Goal: Task Accomplishment & Management: Complete application form

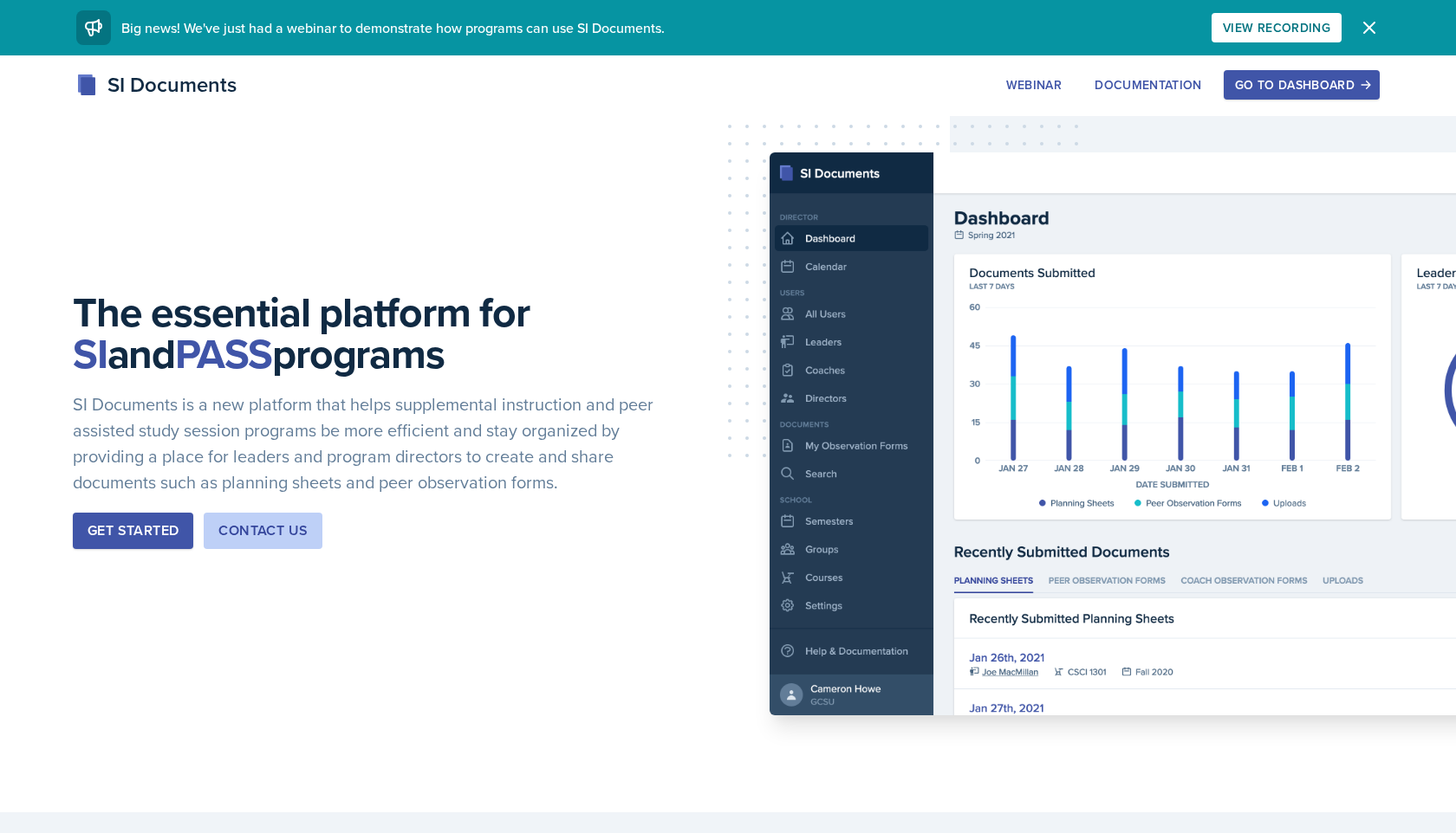
click at [1273, 78] on div "Go to Dashboard" at bounding box center [1302, 85] width 133 height 14
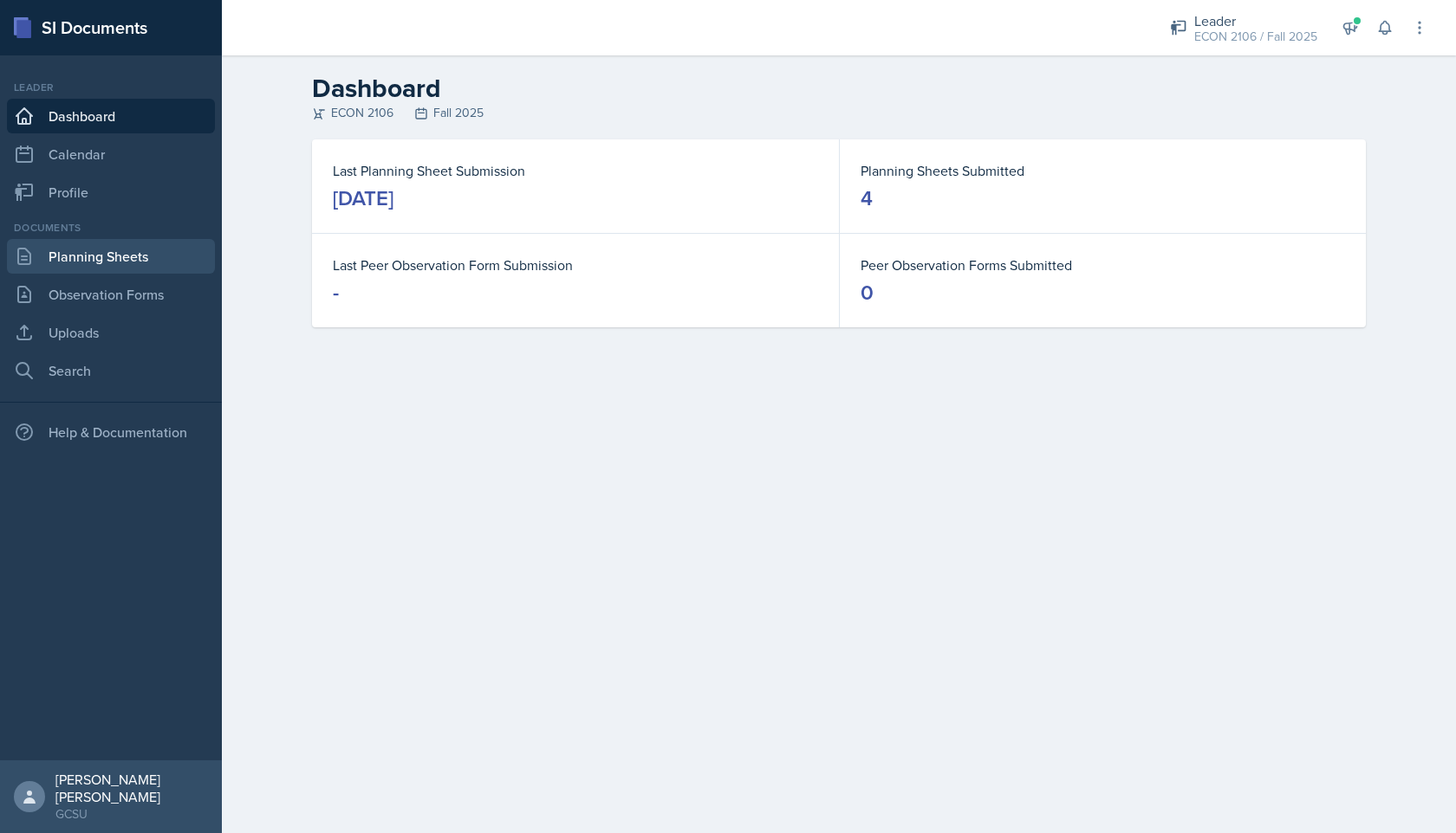
click at [154, 249] on link "Planning Sheets" at bounding box center [111, 256] width 208 height 34
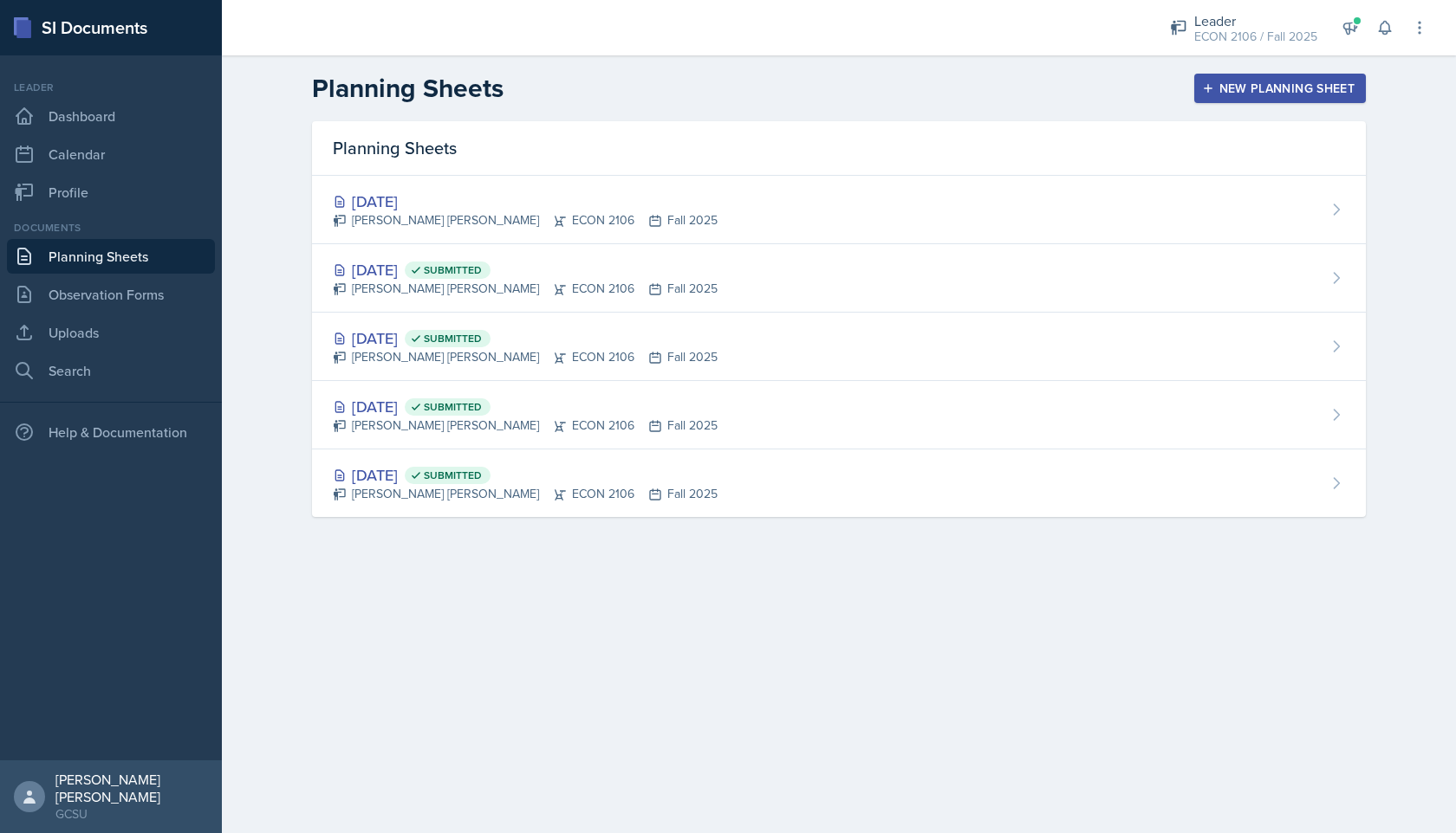
click at [1263, 81] on div "New Planning Sheet" at bounding box center [1280, 88] width 149 height 14
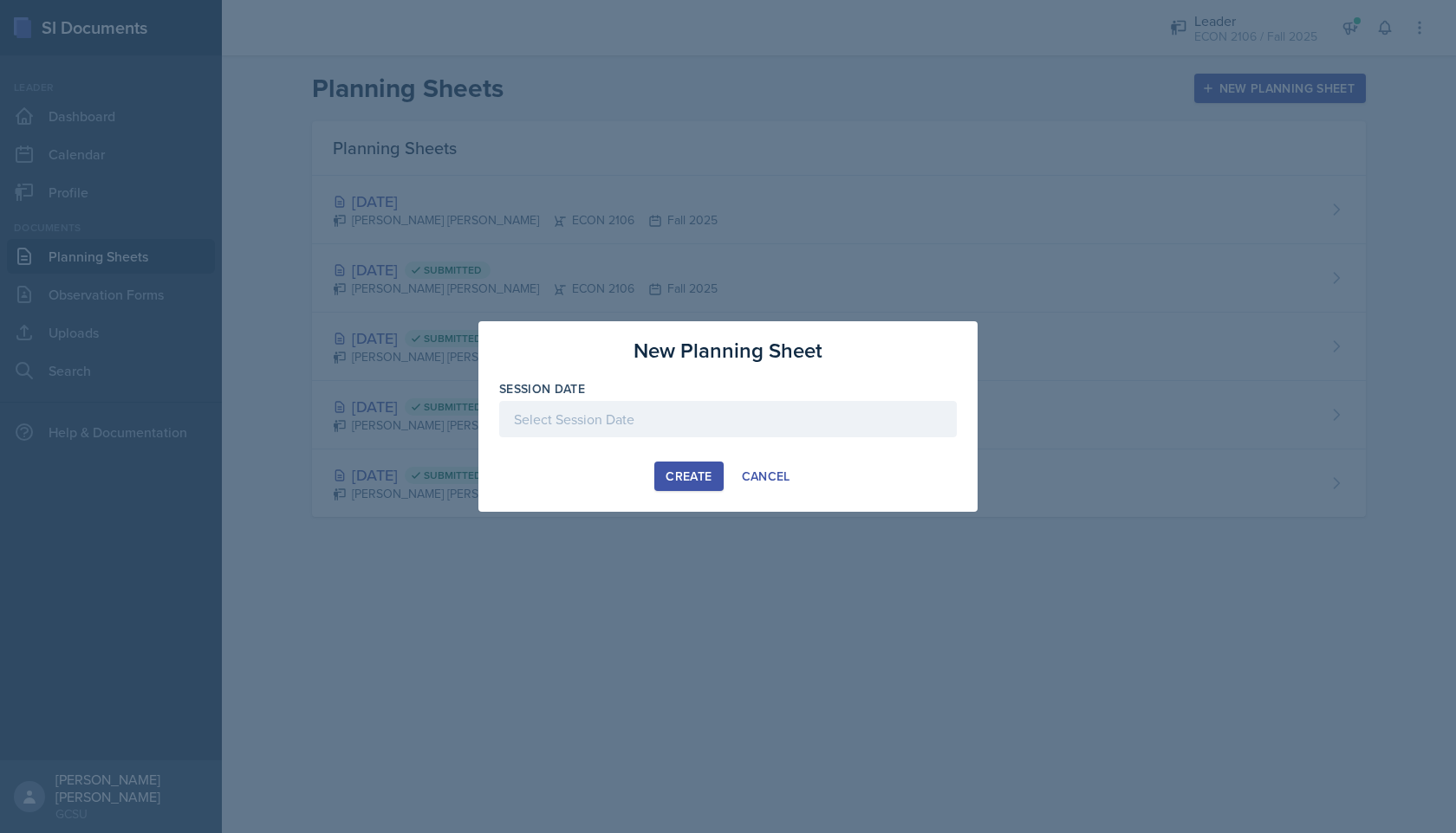
click at [644, 422] on div at bounding box center [728, 419] width 458 height 36
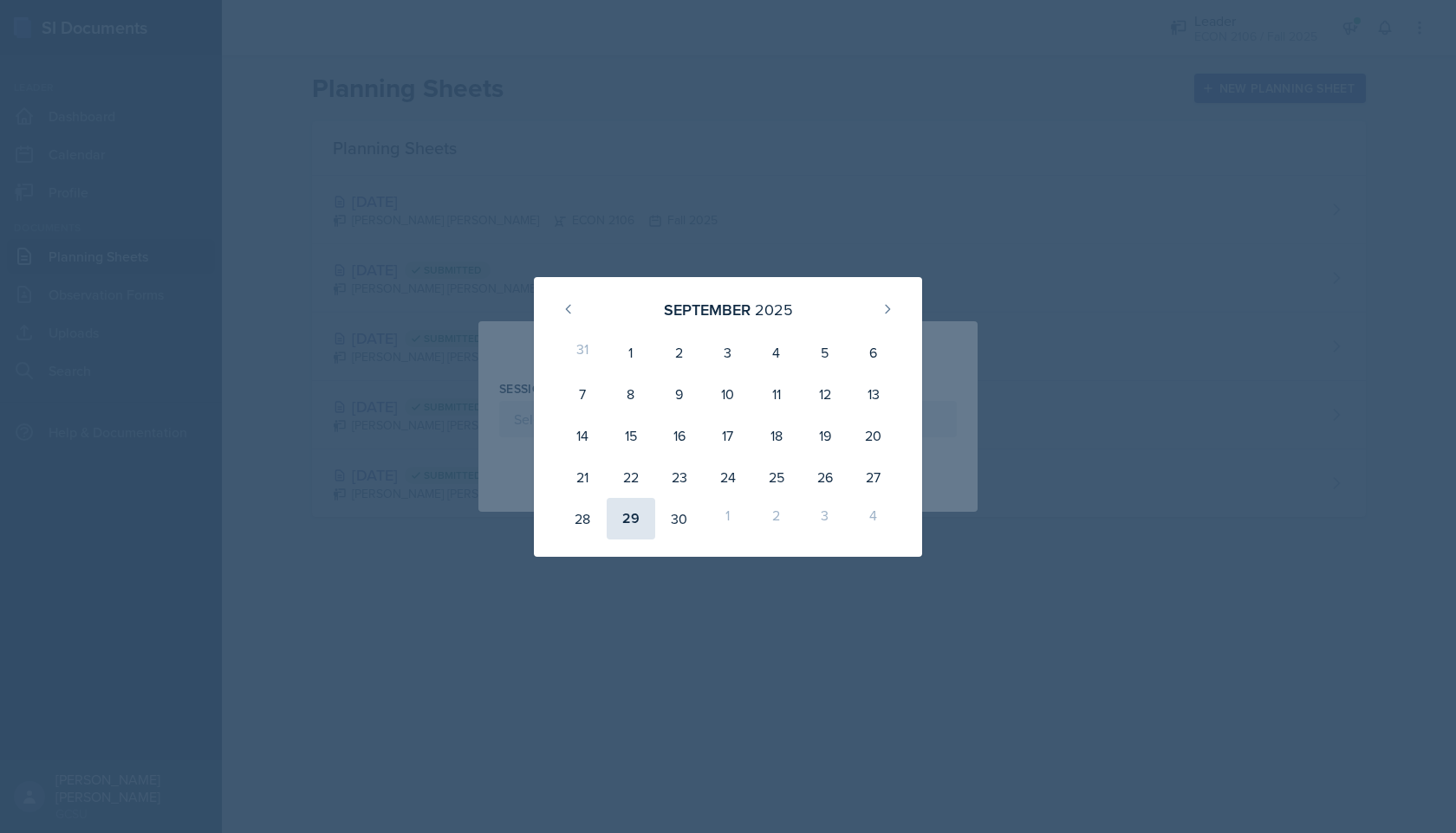
click at [625, 516] on div "29" at bounding box center [630, 519] width 49 height 42
type input "[DATE]"
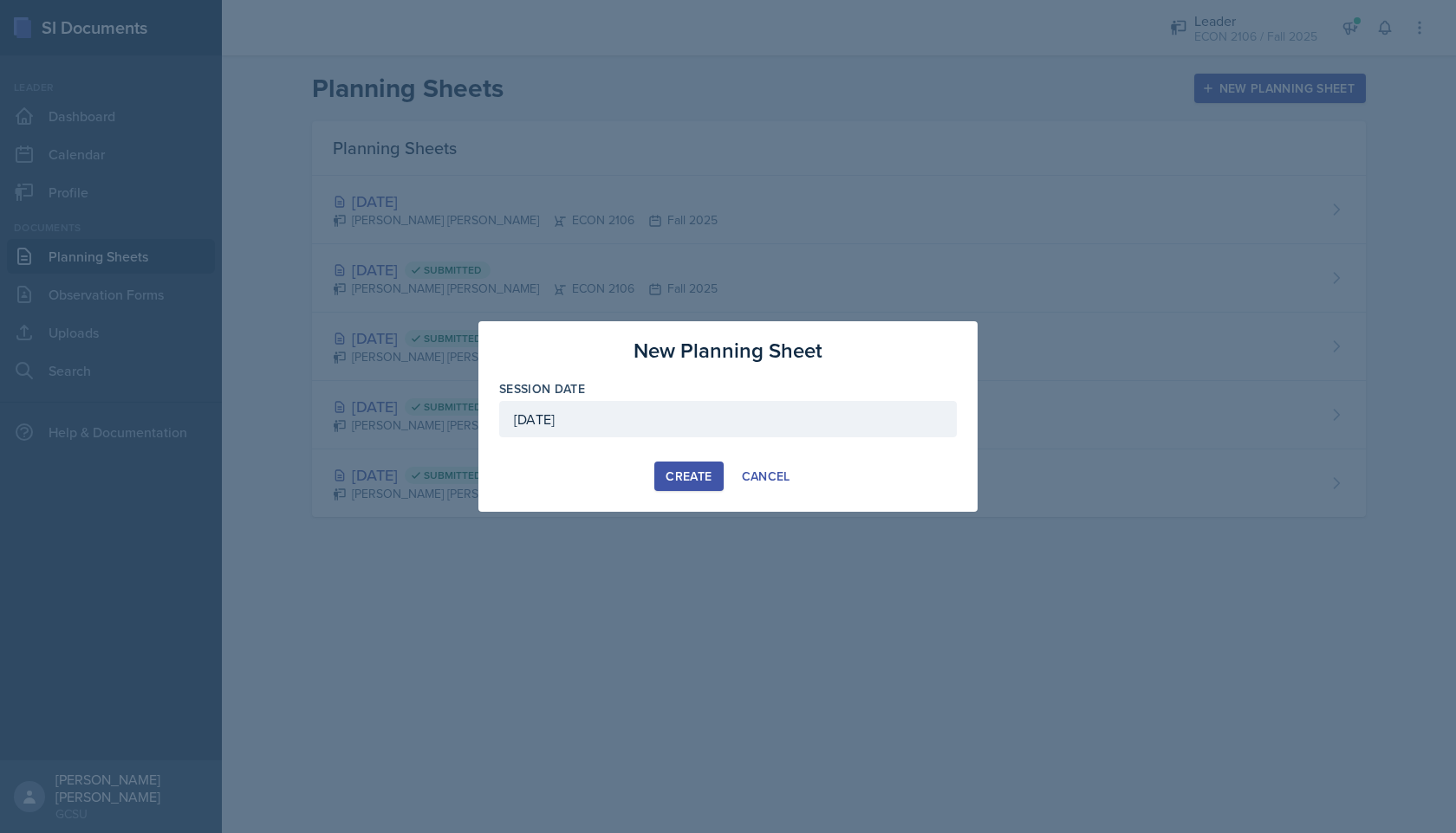
click at [686, 467] on button "Create" at bounding box center [688, 476] width 69 height 30
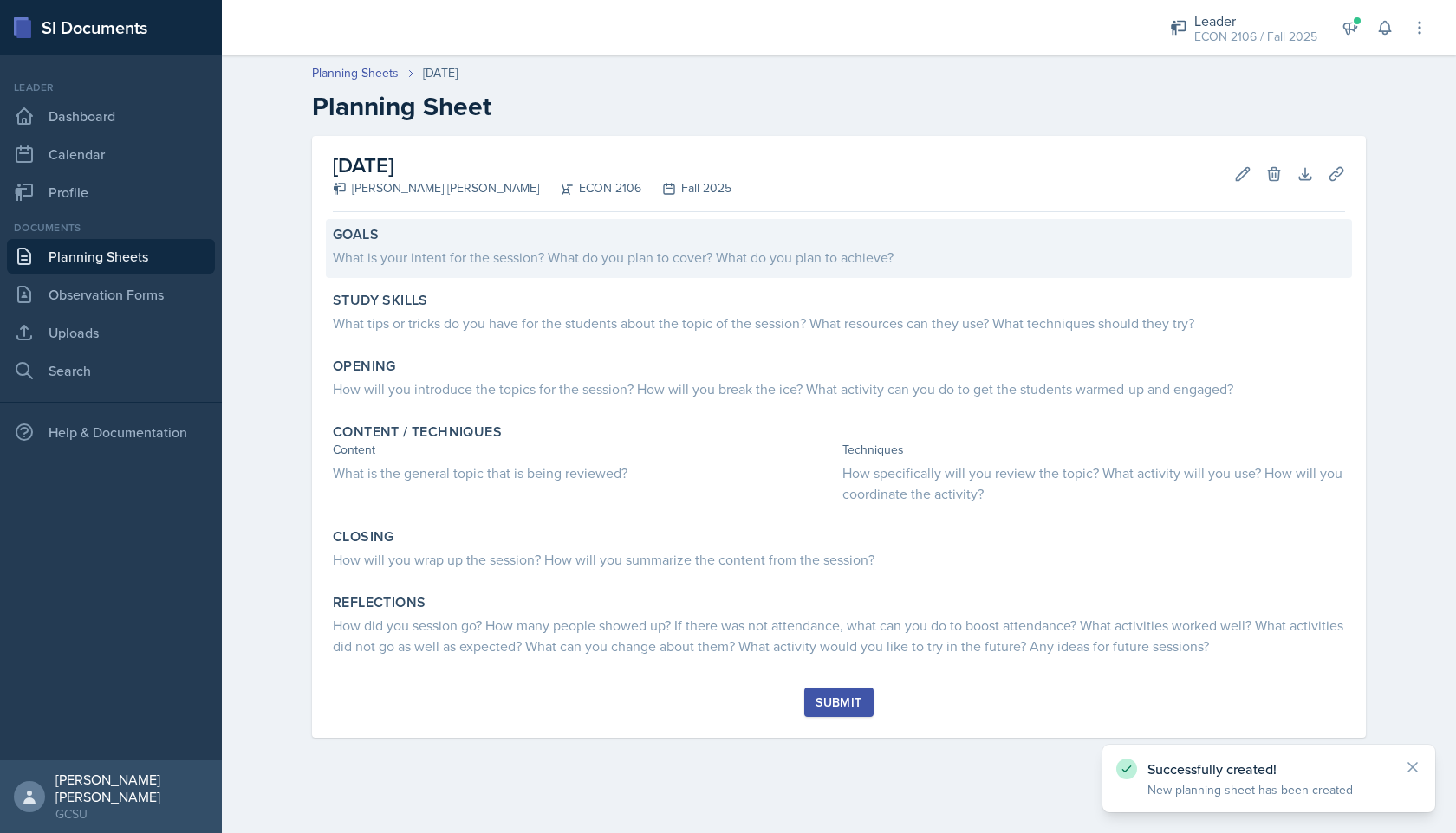
click at [534, 243] on div "What is your intent for the session? What do you plan to cover? What do you pla…" at bounding box center [838, 254] width 1012 height 24
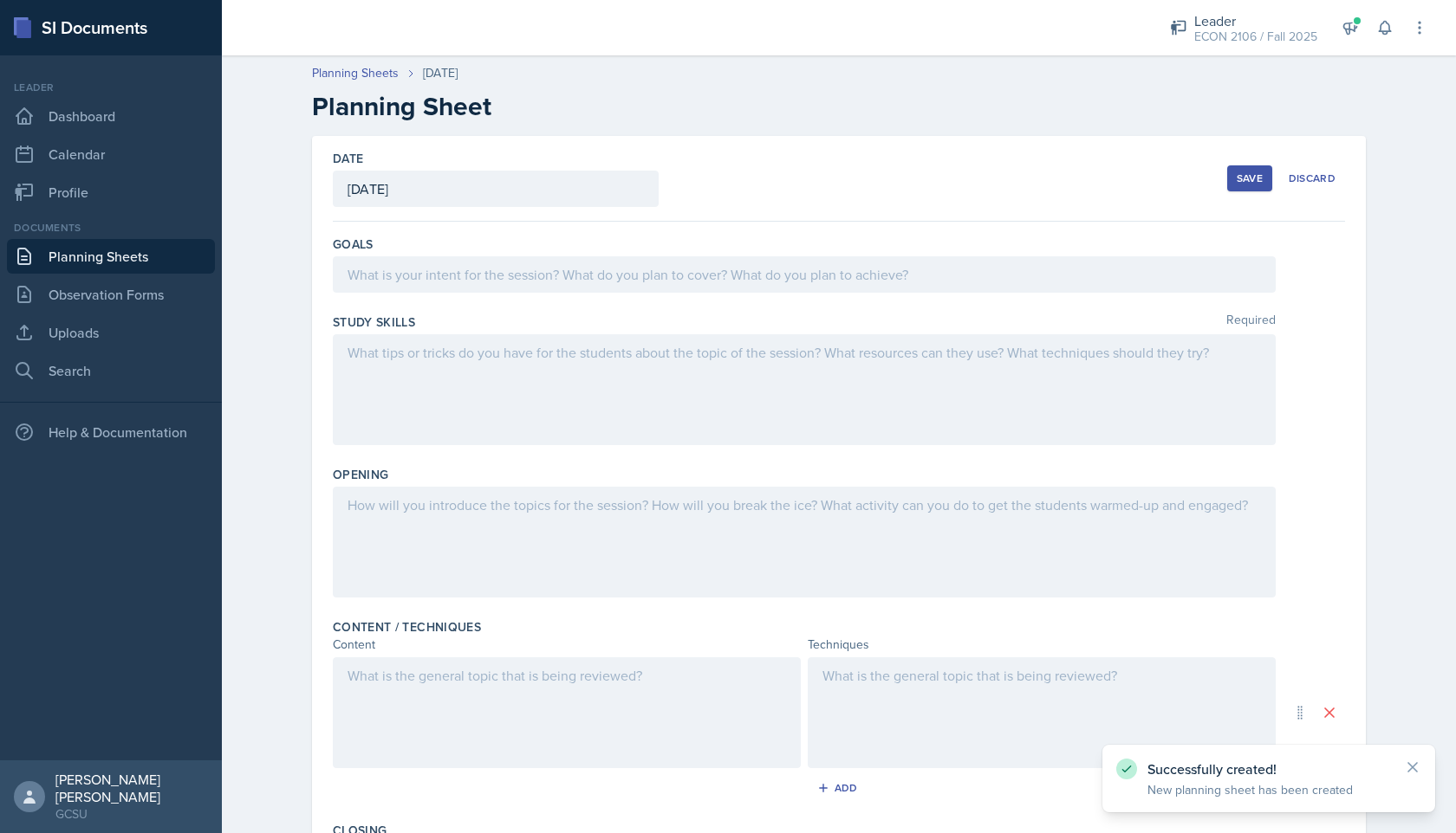
click at [505, 274] on div at bounding box center [804, 274] width 943 height 36
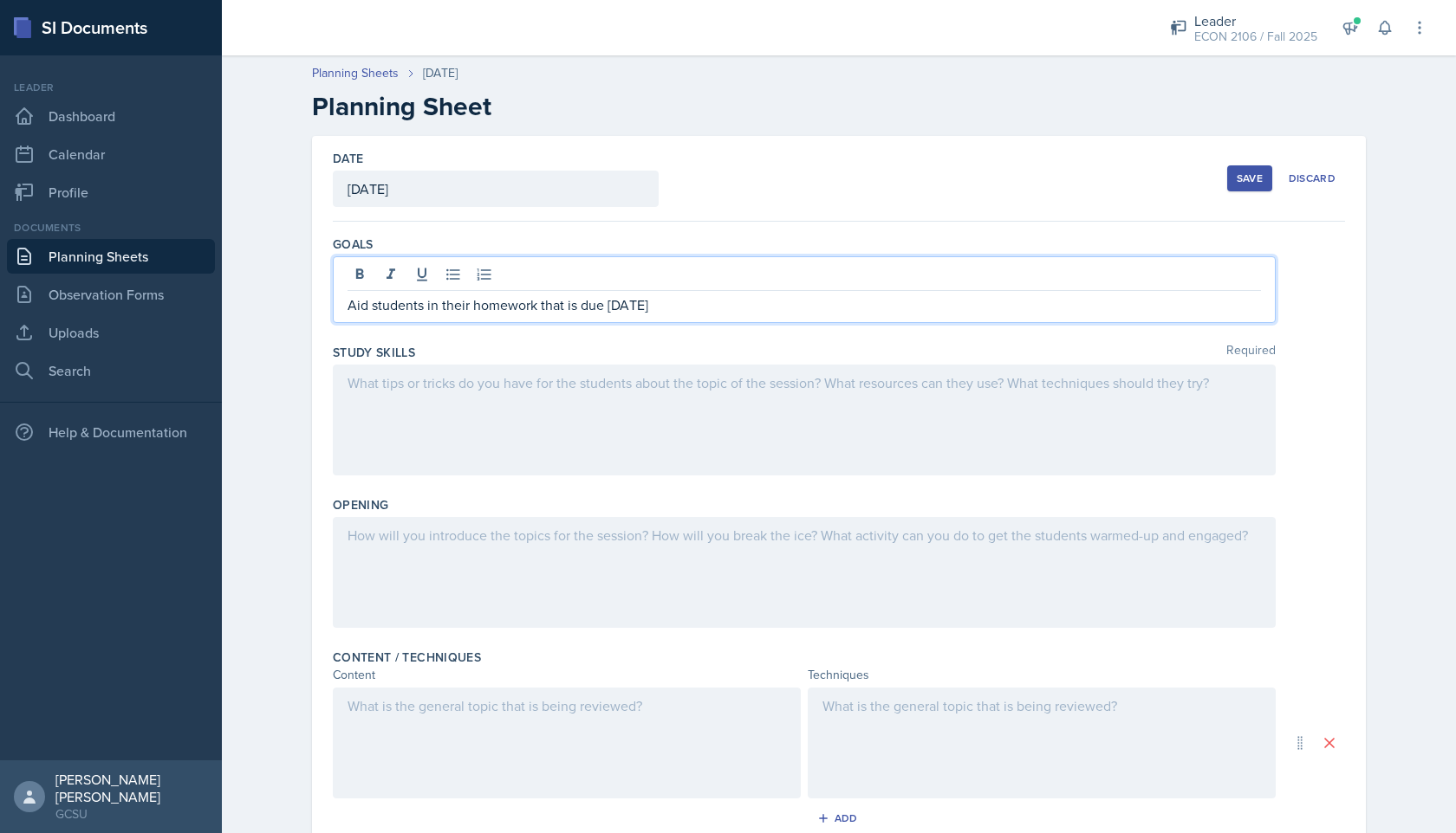
click at [434, 306] on p "Aid students in their homework that is due [DATE]" at bounding box center [804, 305] width 913 height 21
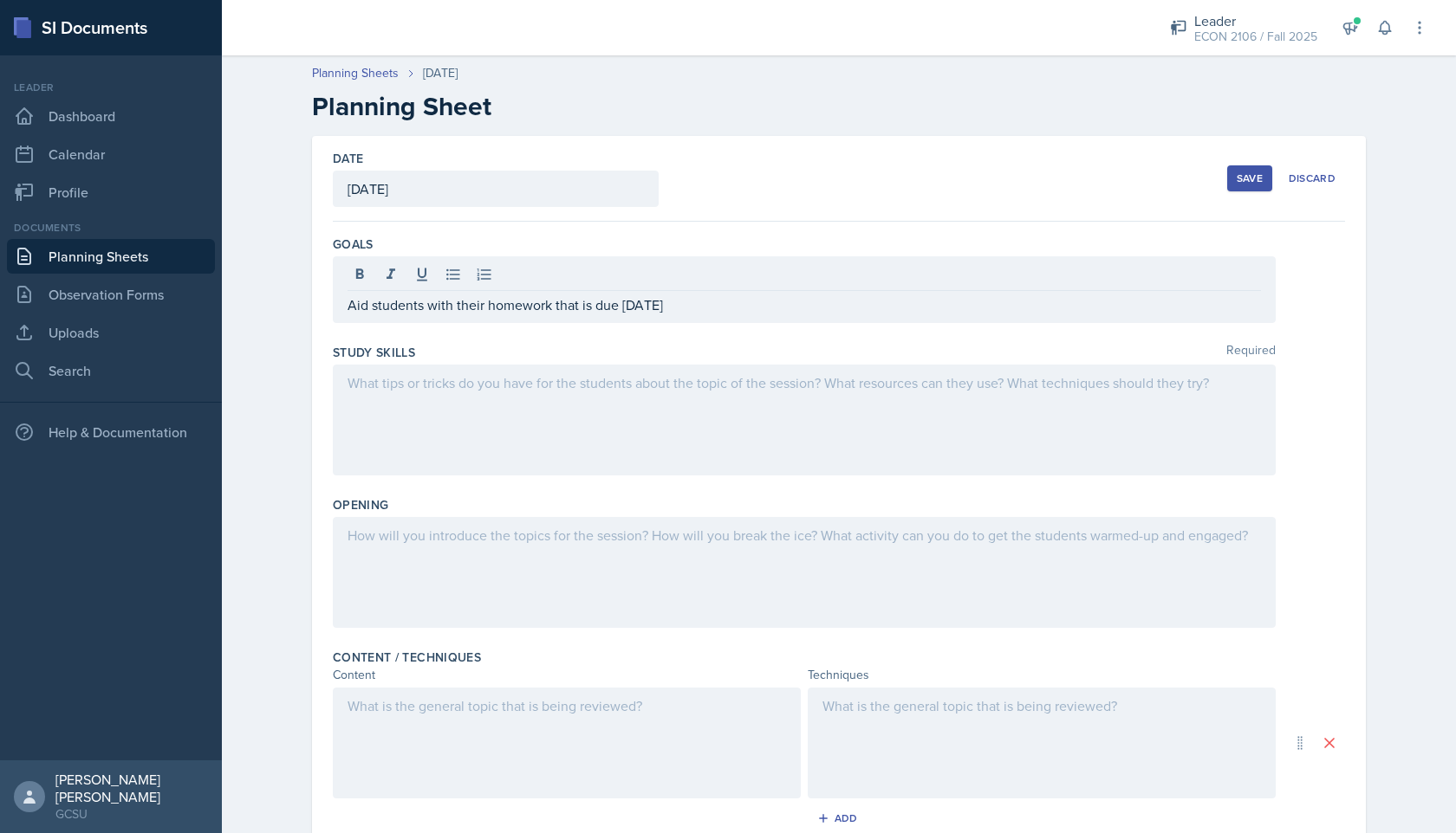
click at [441, 429] on div at bounding box center [804, 420] width 943 height 111
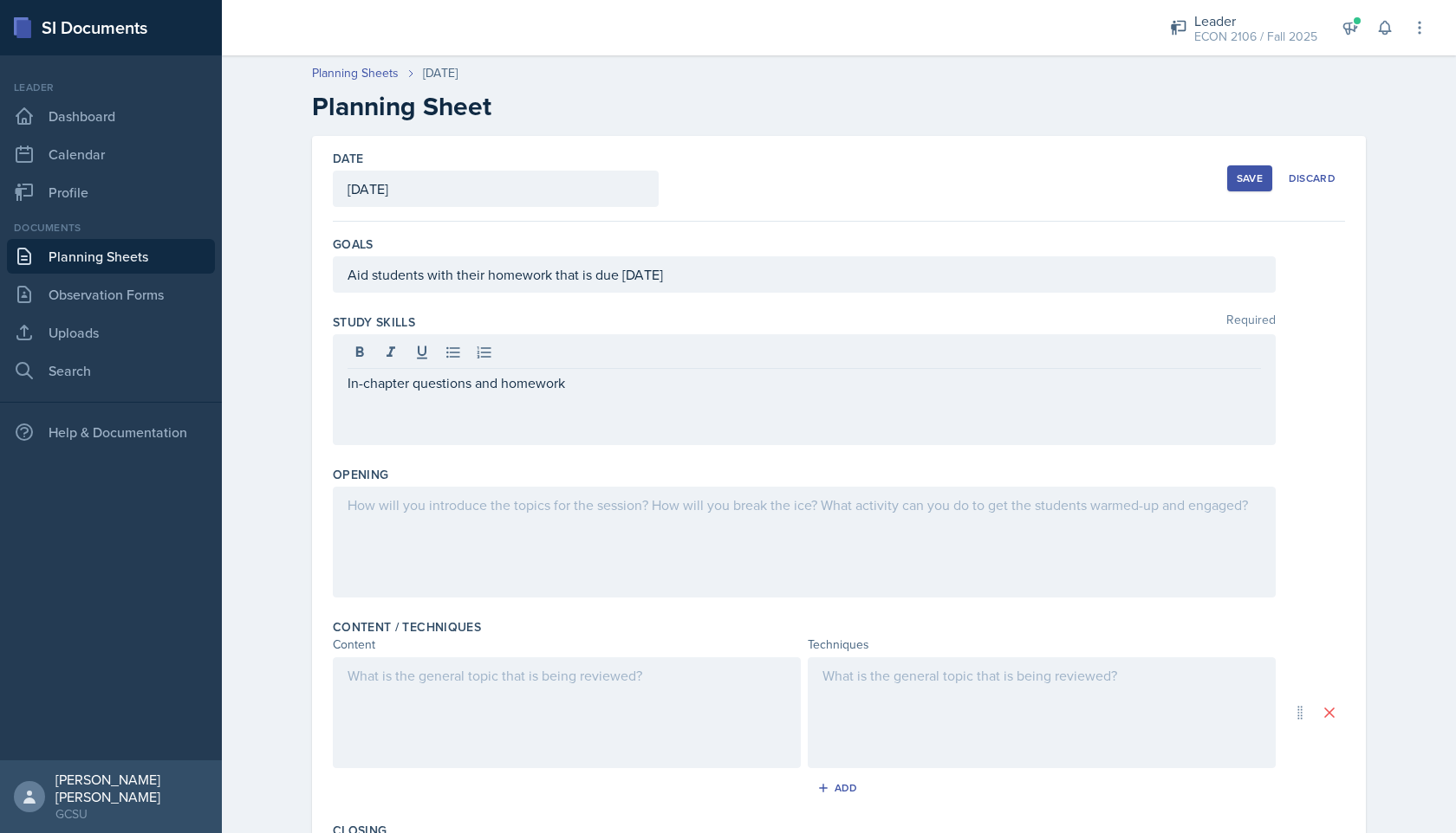
click at [468, 548] on div at bounding box center [804, 542] width 943 height 111
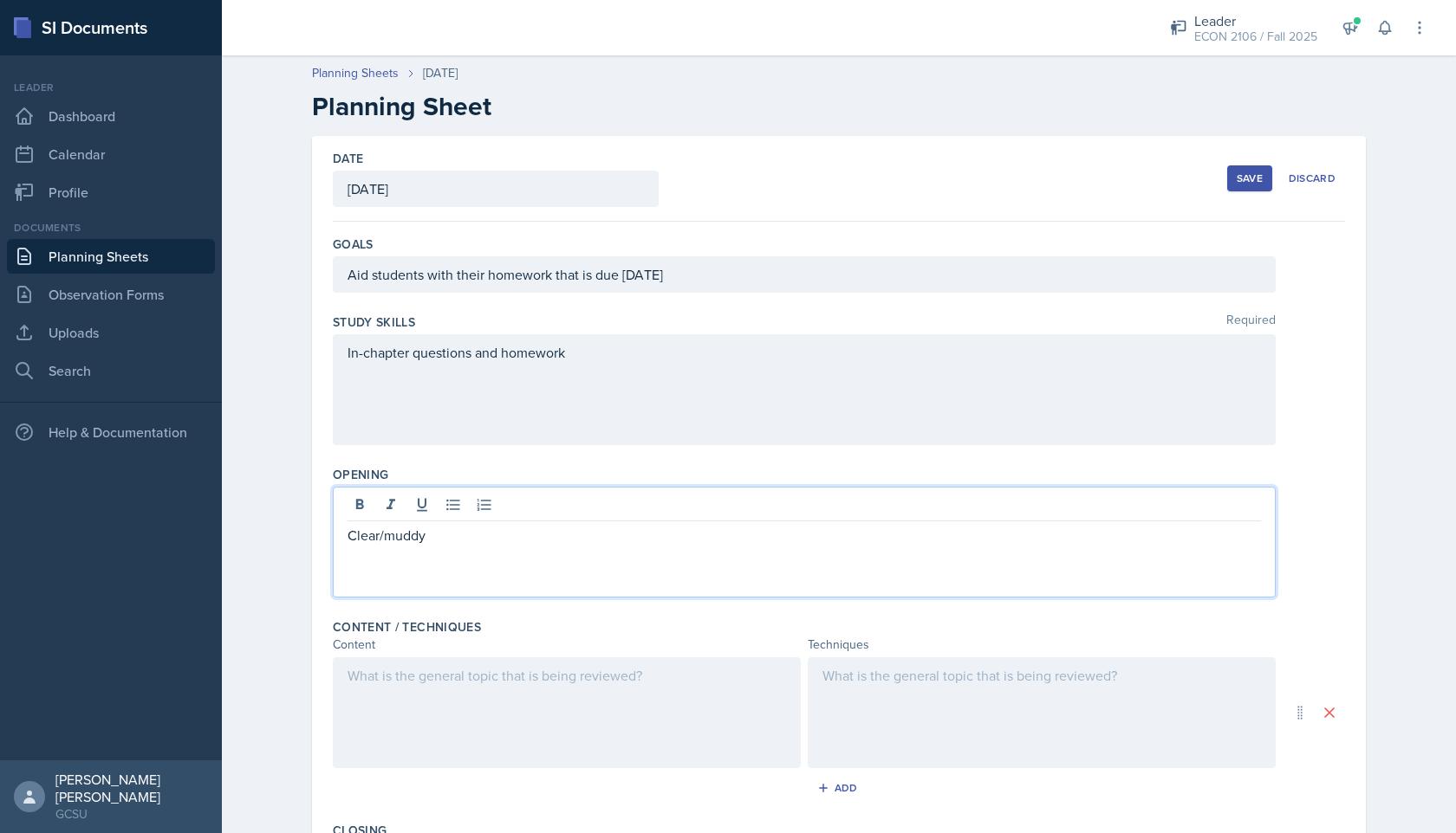
click at [384, 536] on p "Clear/muddy" at bounding box center [804, 536] width 913 height 21
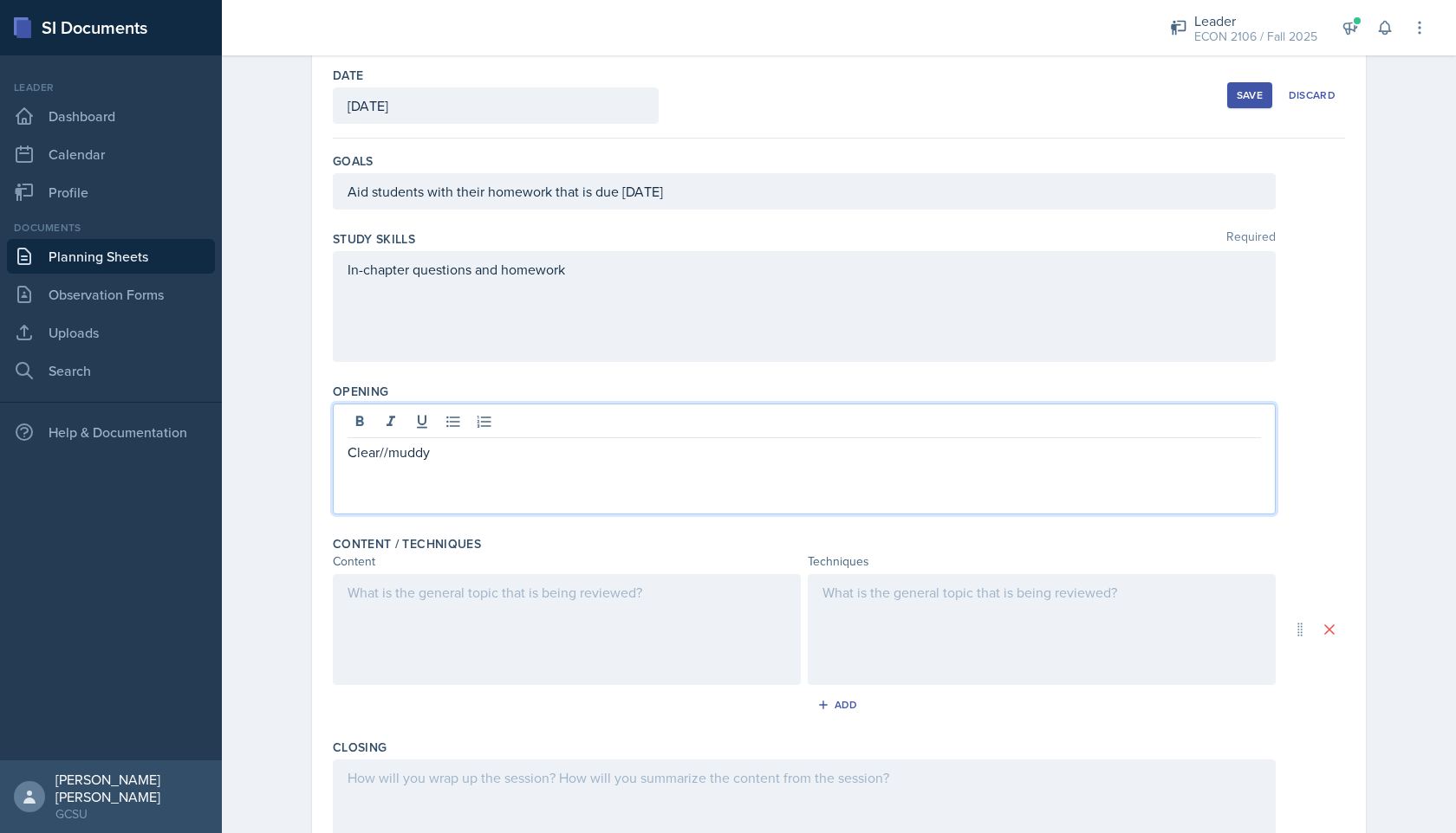
click at [410, 605] on div at bounding box center [566, 629] width 468 height 111
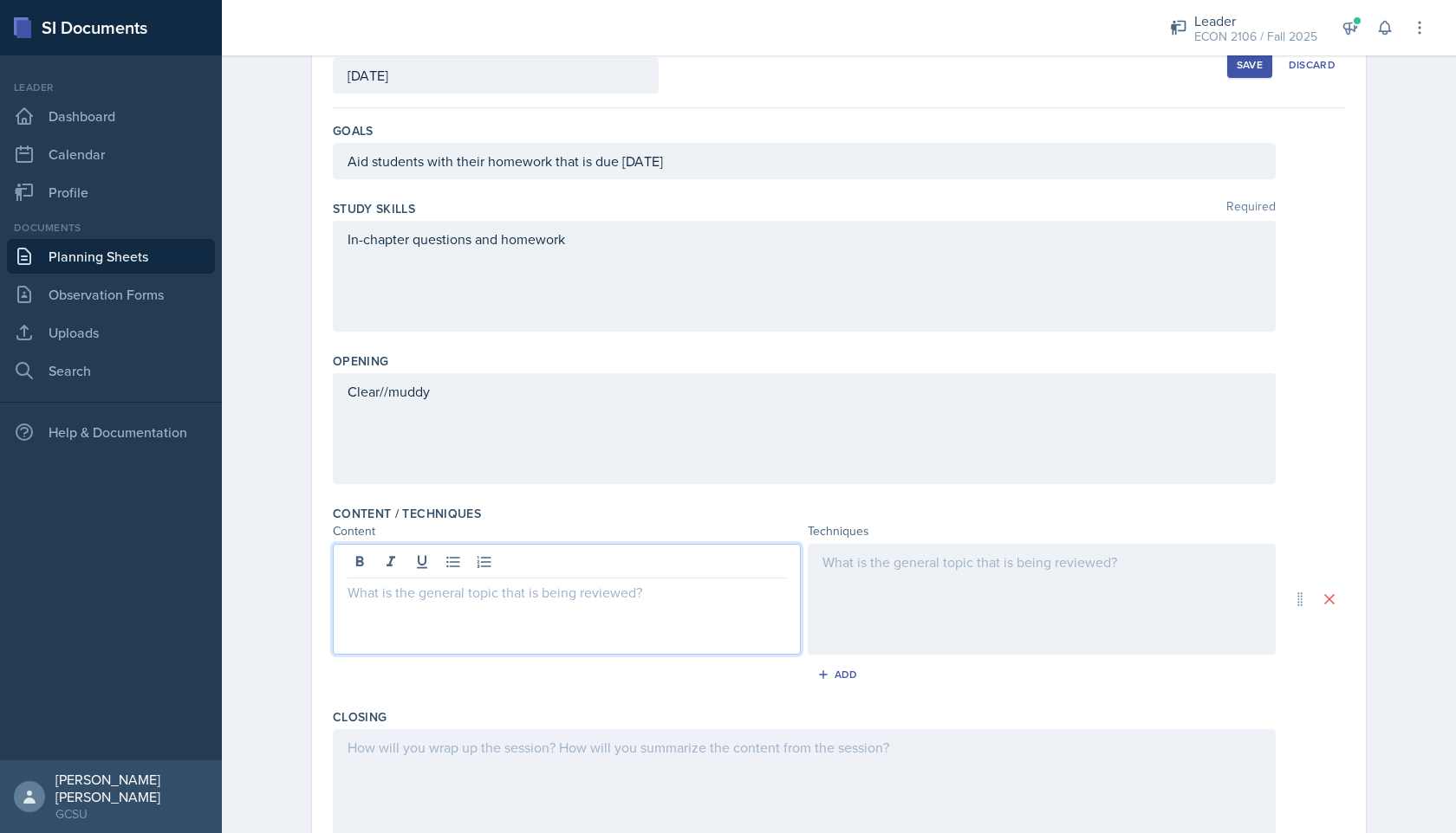
scroll to position [150, 0]
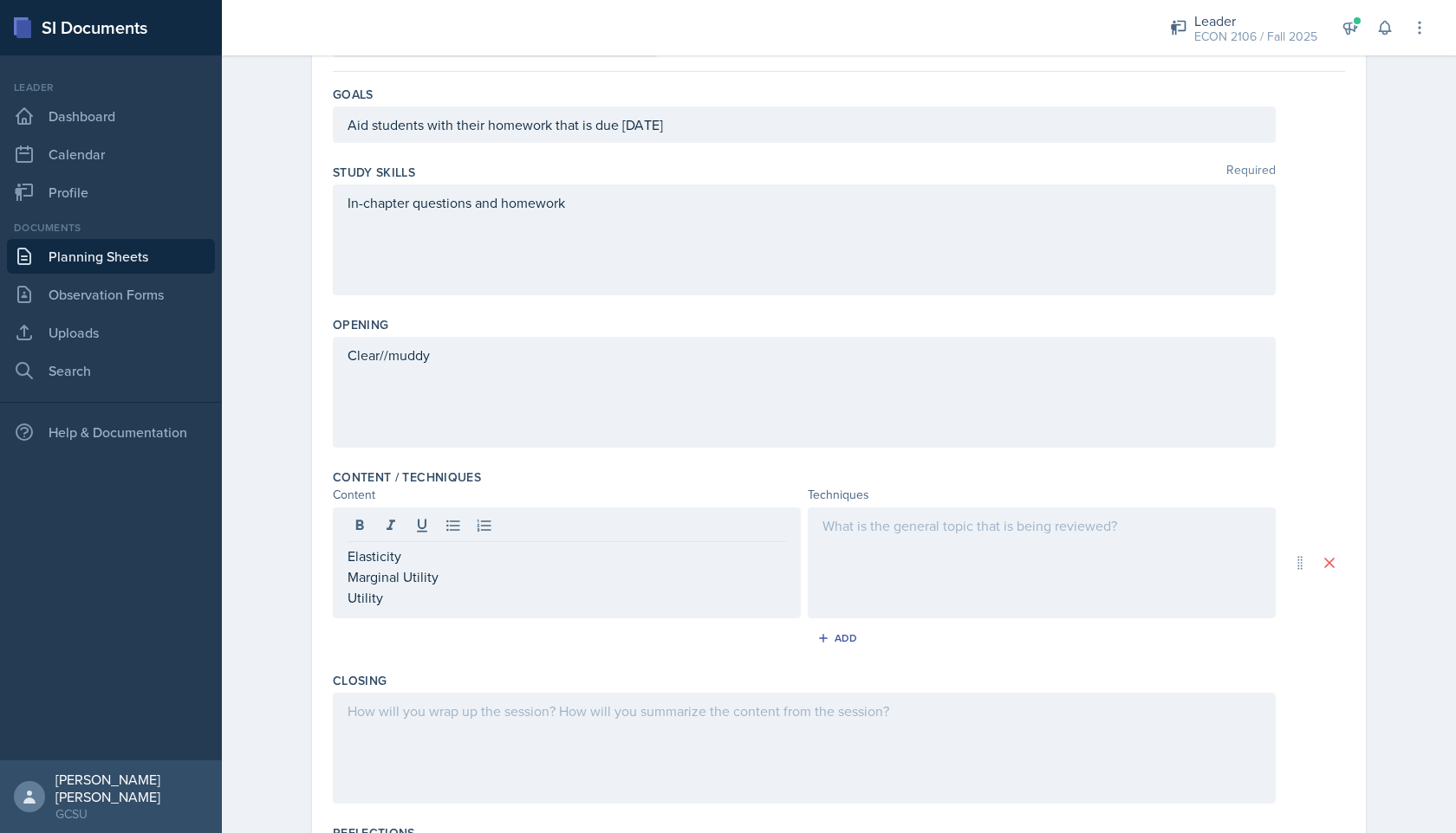
click at [1085, 569] on div at bounding box center [1041, 563] width 468 height 111
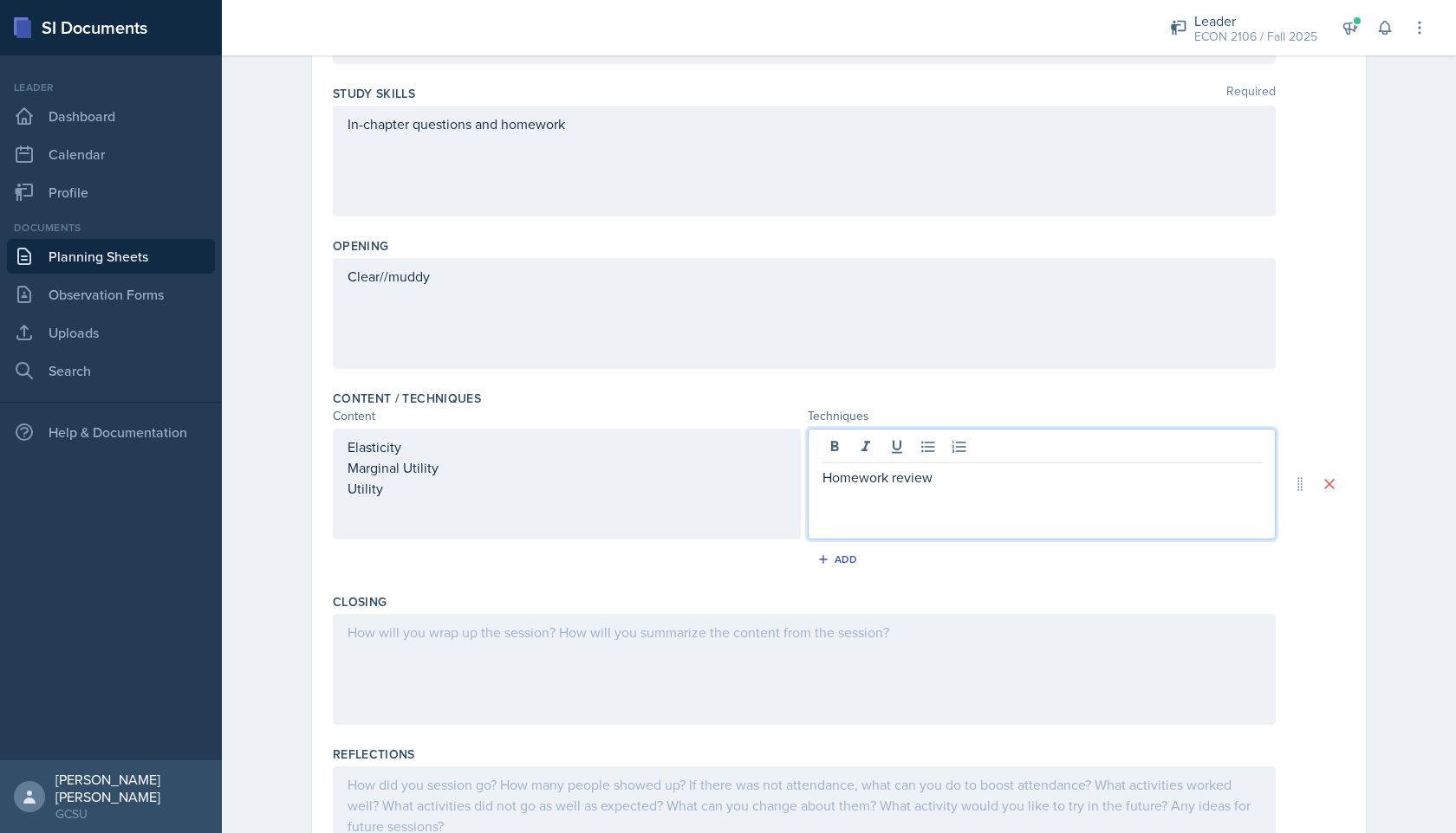
click at [888, 679] on div at bounding box center [804, 669] width 943 height 111
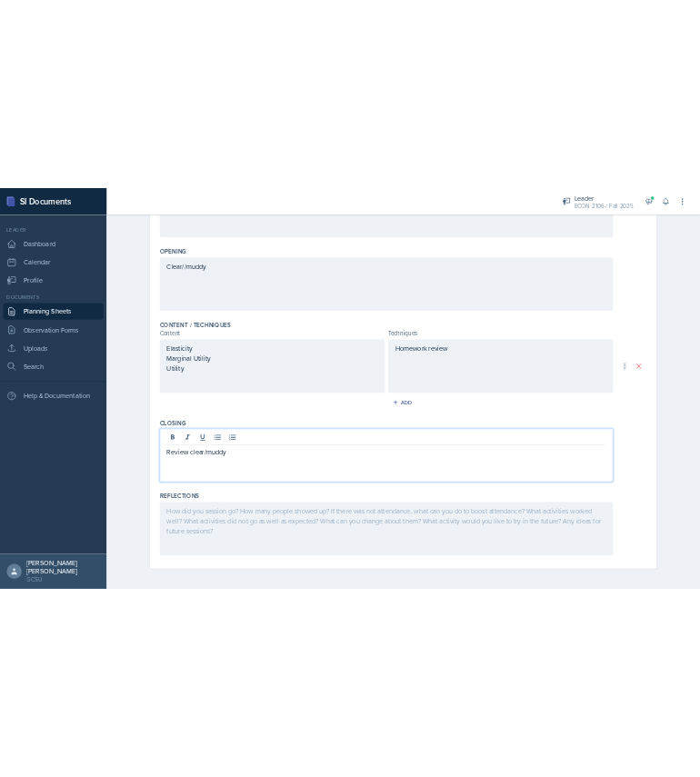
scroll to position [0, 0]
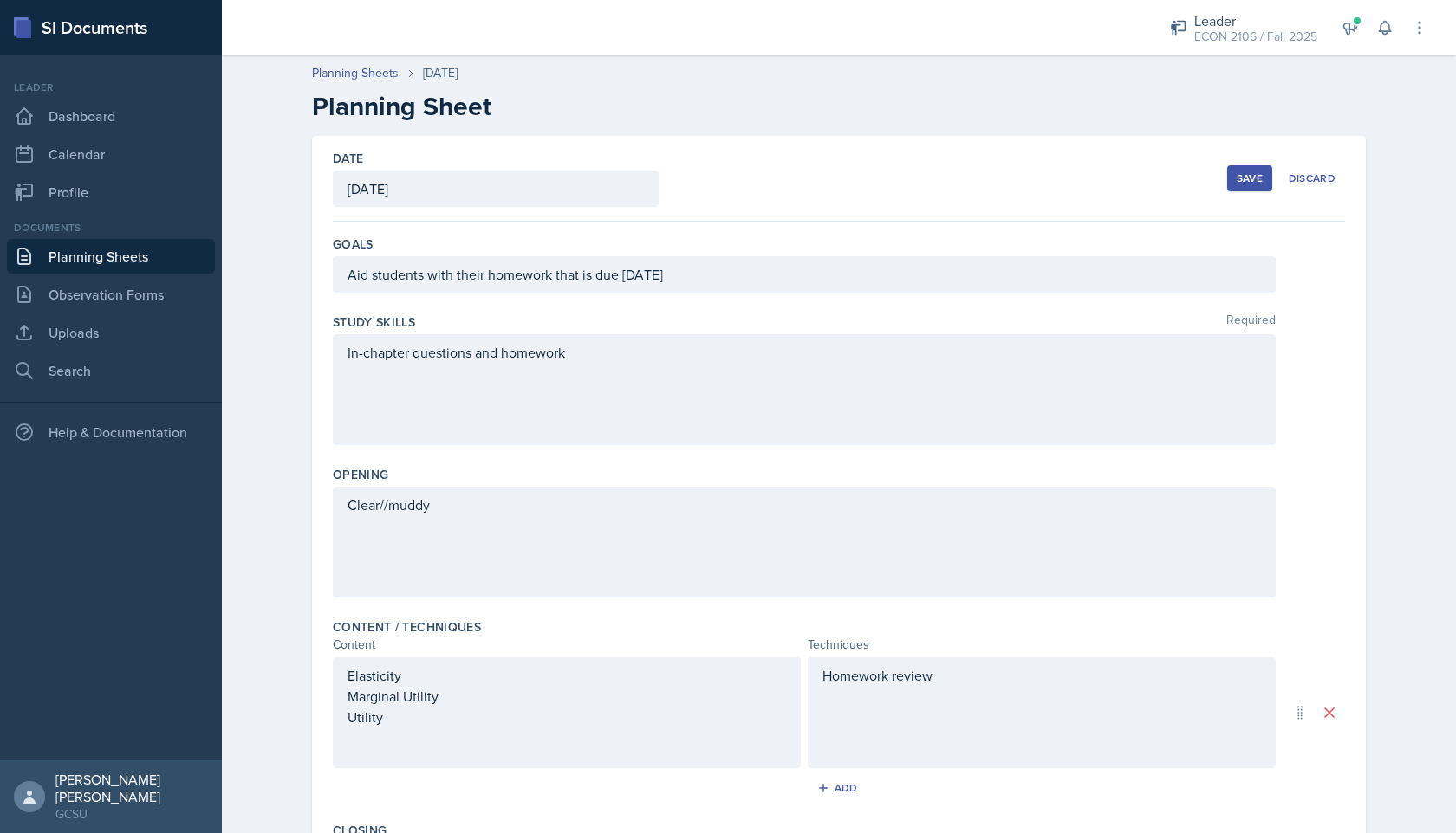
click at [1233, 172] on button "Save" at bounding box center [1249, 178] width 45 height 26
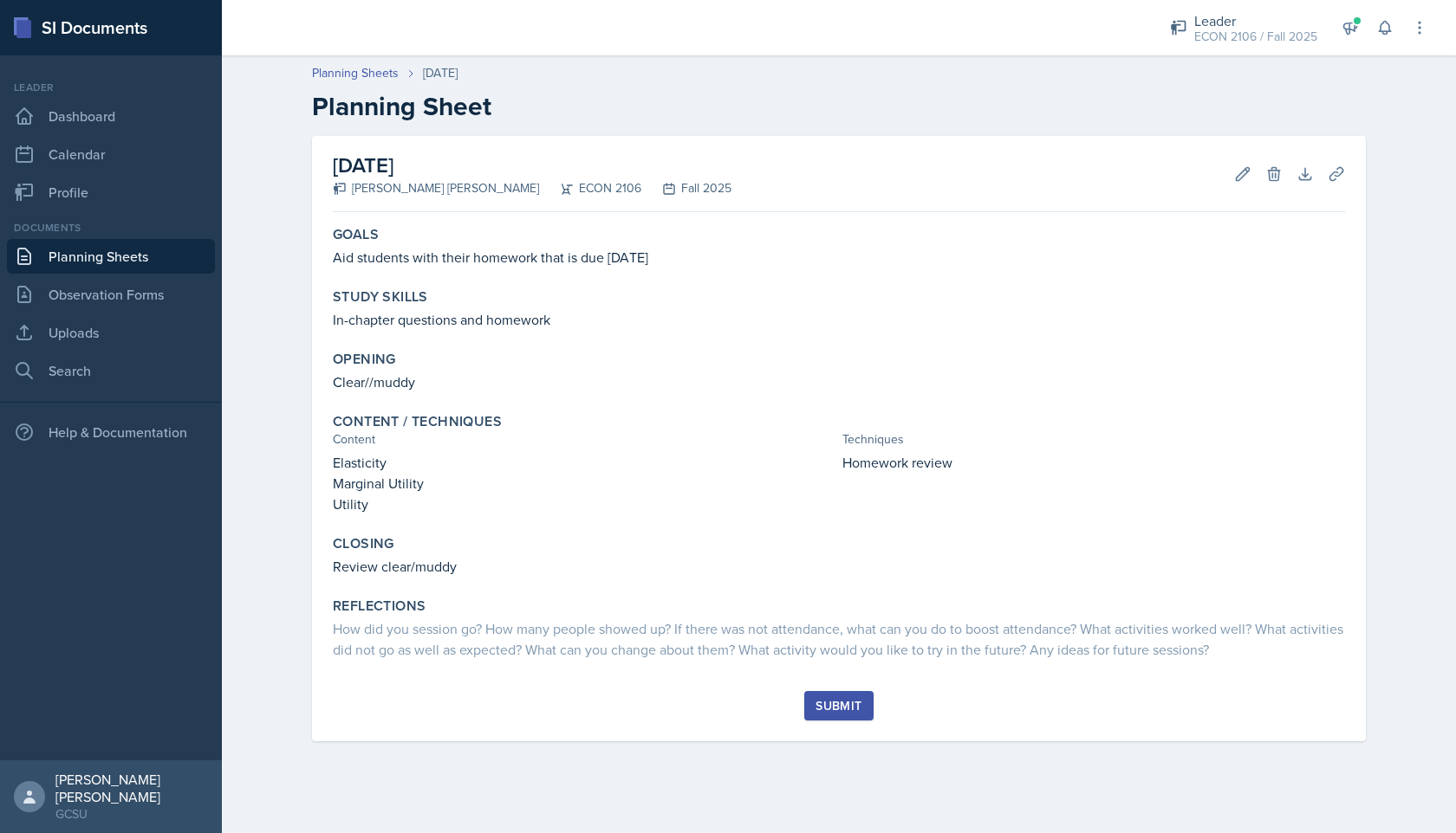
click at [859, 712] on div "Submit" at bounding box center [838, 705] width 46 height 14
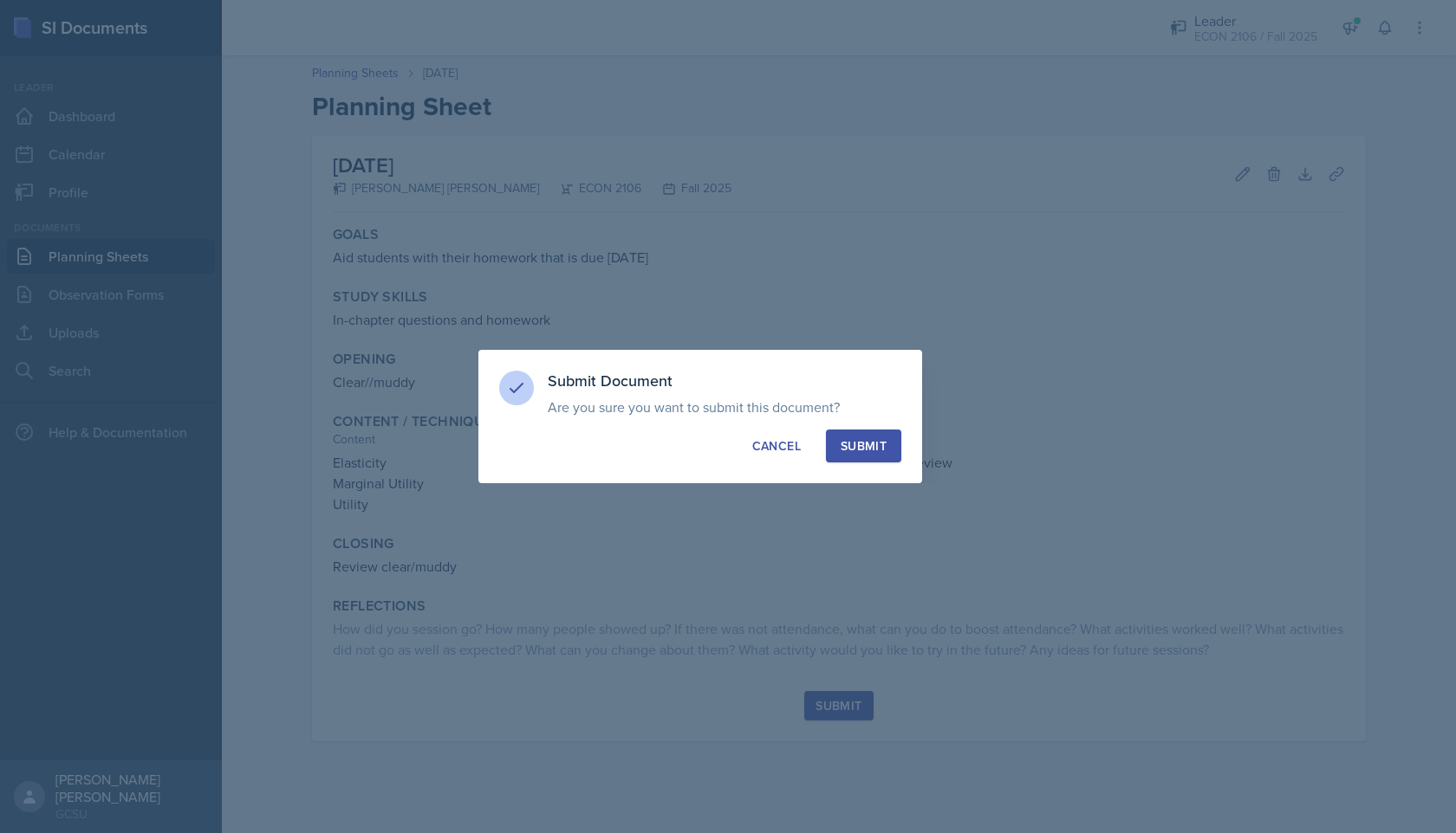
click at [875, 459] on button "Submit" at bounding box center [863, 446] width 75 height 33
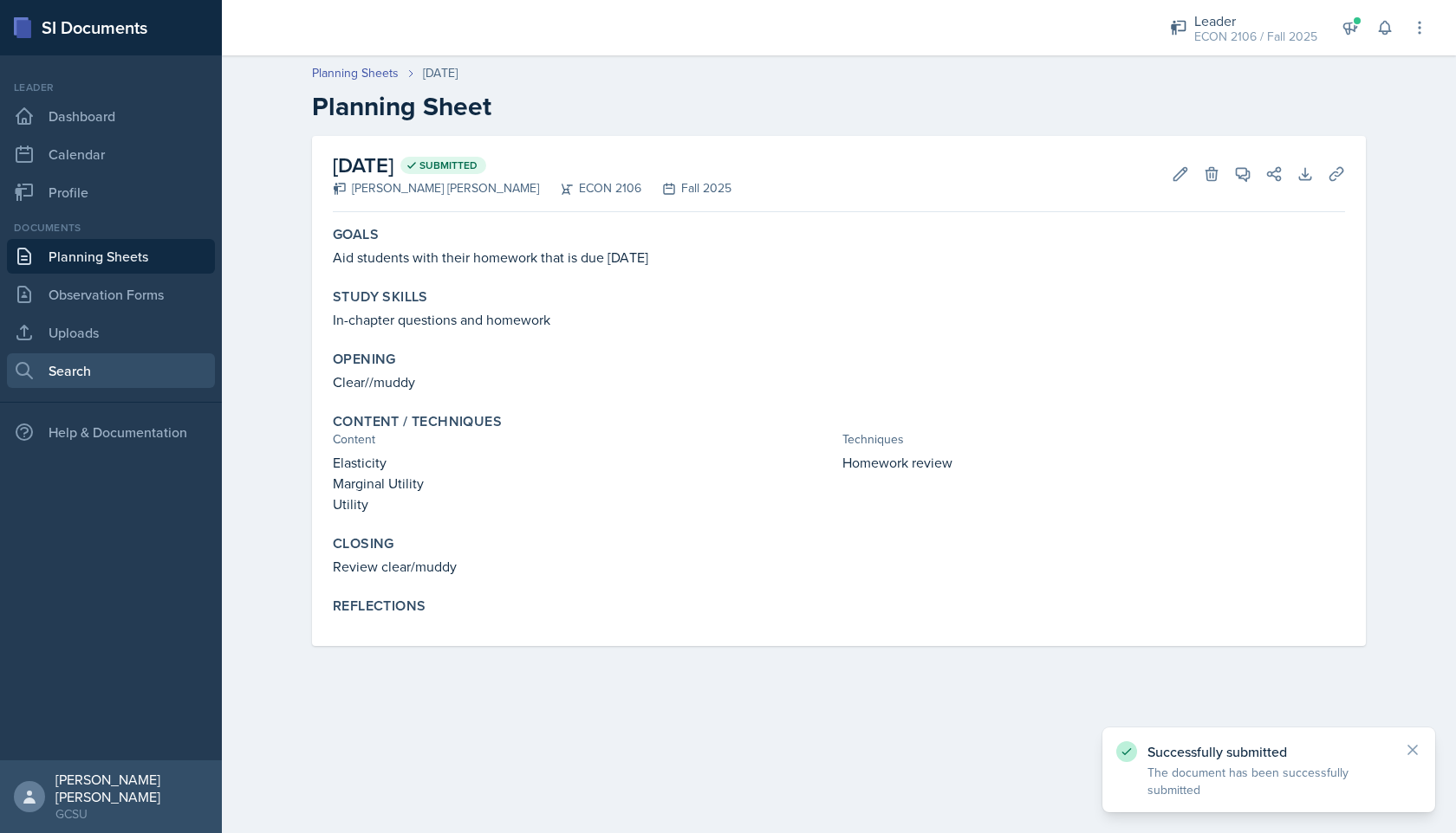
click at [83, 362] on link "Search" at bounding box center [111, 371] width 208 height 34
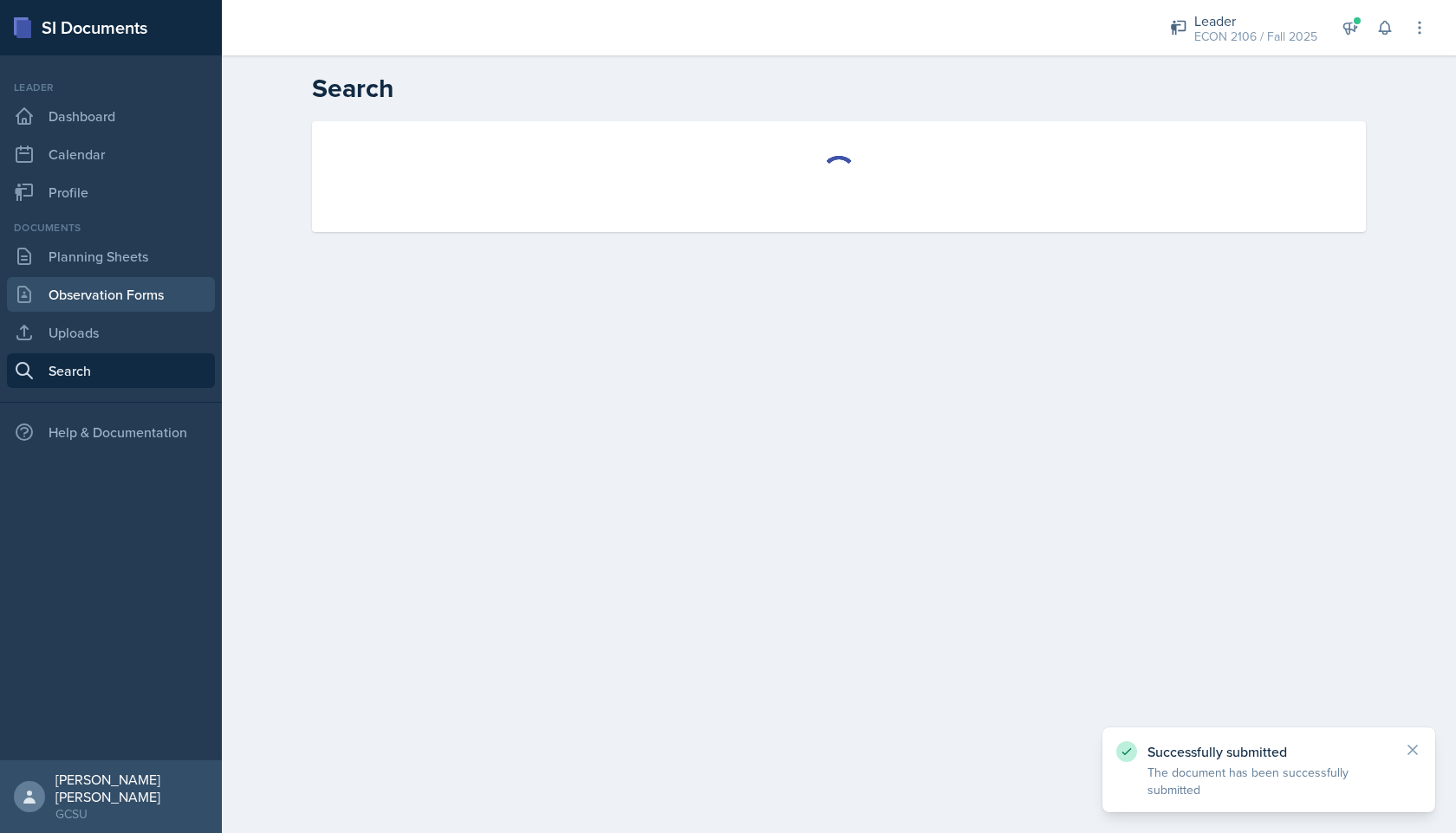
select select "all"
select select "1"
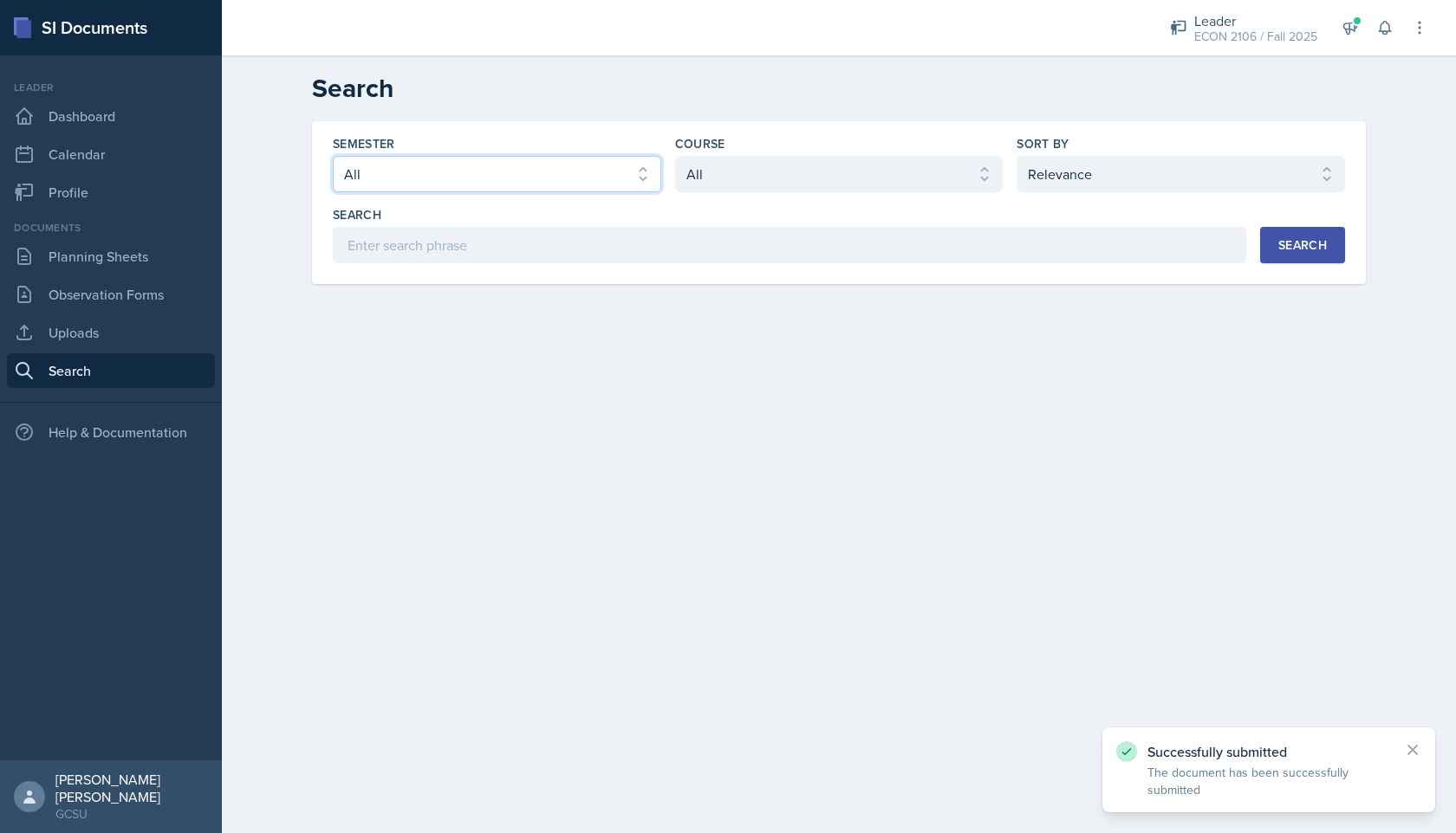
click at [573, 175] on select "Select semester All Fall 2025 Spring 2025 Fall 2024 Spring 2024 Fall 2023 Sprin…" at bounding box center [497, 174] width 328 height 36
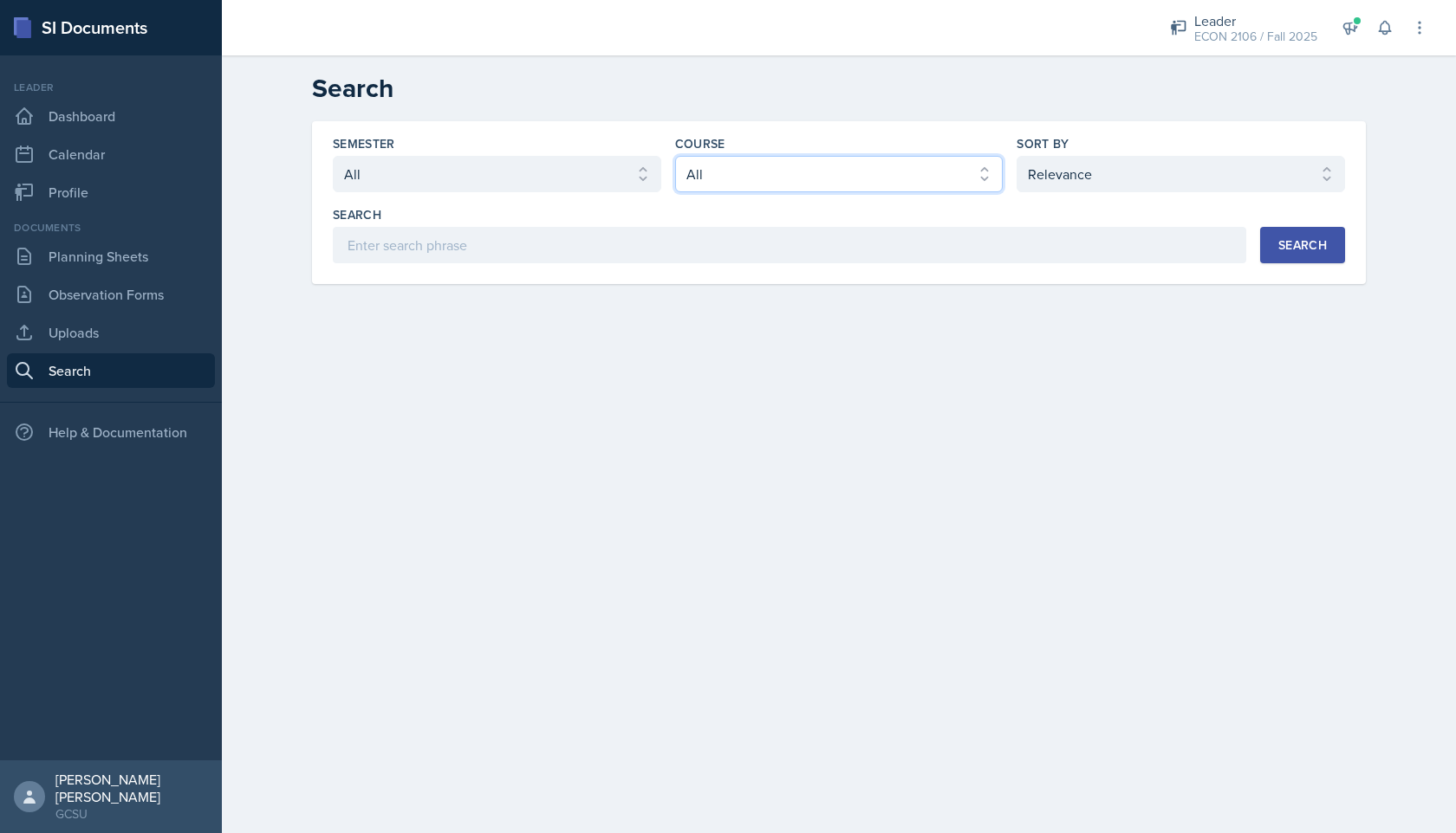
click at [732, 181] on select "Select course All ACCT 3101 ACCT 3102 ASTR 1000 BIOL 1100 BIOL 1107 BIOL 1108 B…" at bounding box center [839, 174] width 328 height 36
select select "c9bad1b1-c359-4dc6-8455-743bf519e2f7"
click at [675, 156] on select "Select course All ACCT 3101 ACCT 3102 ASTR 1000 BIOL 1100 BIOL 1107 BIOL 1108 B…" at bounding box center [839, 174] width 328 height 36
click at [1296, 246] on div "Search" at bounding box center [1302, 245] width 49 height 14
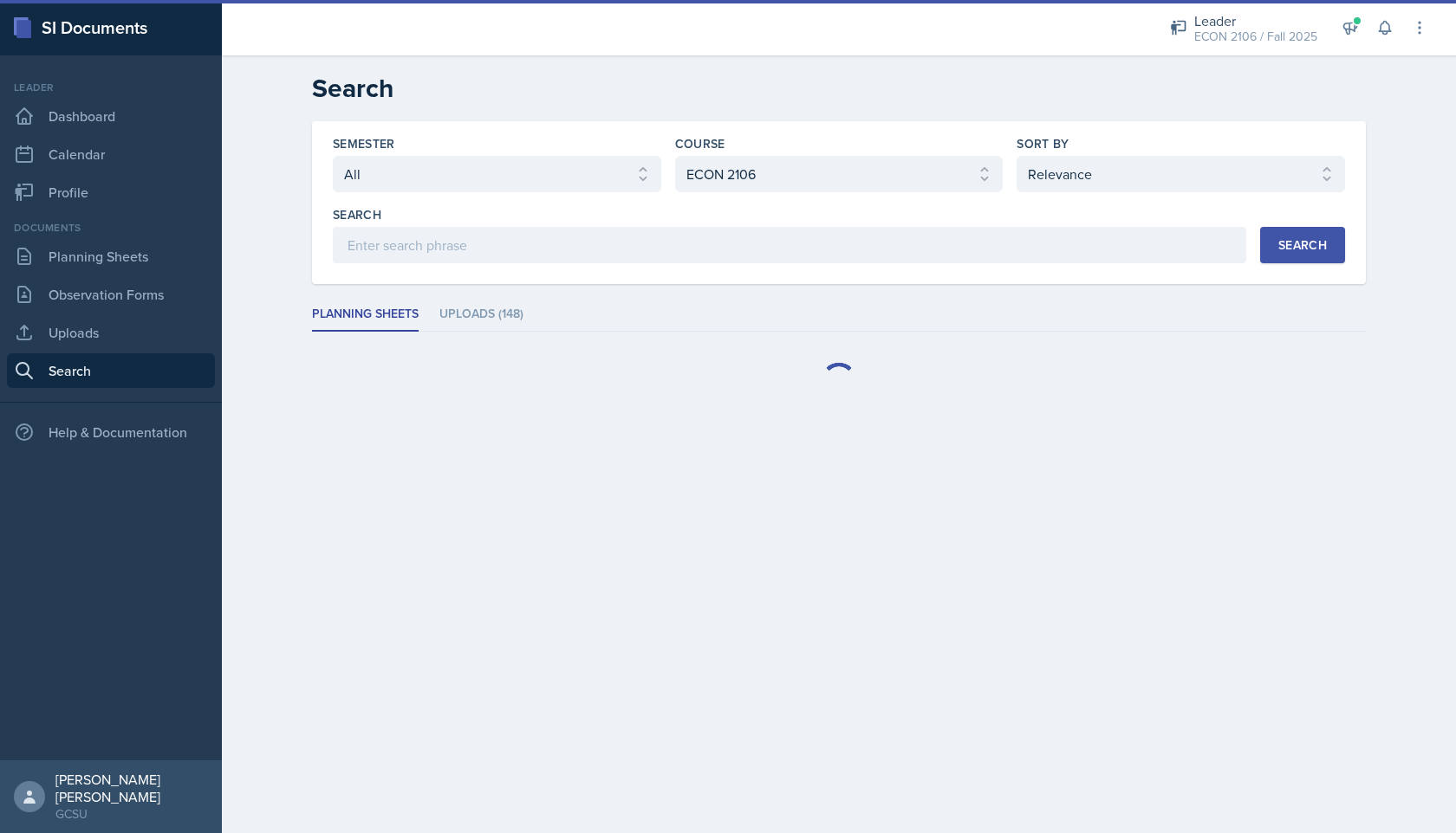
select select "Planning Sheets (878)"
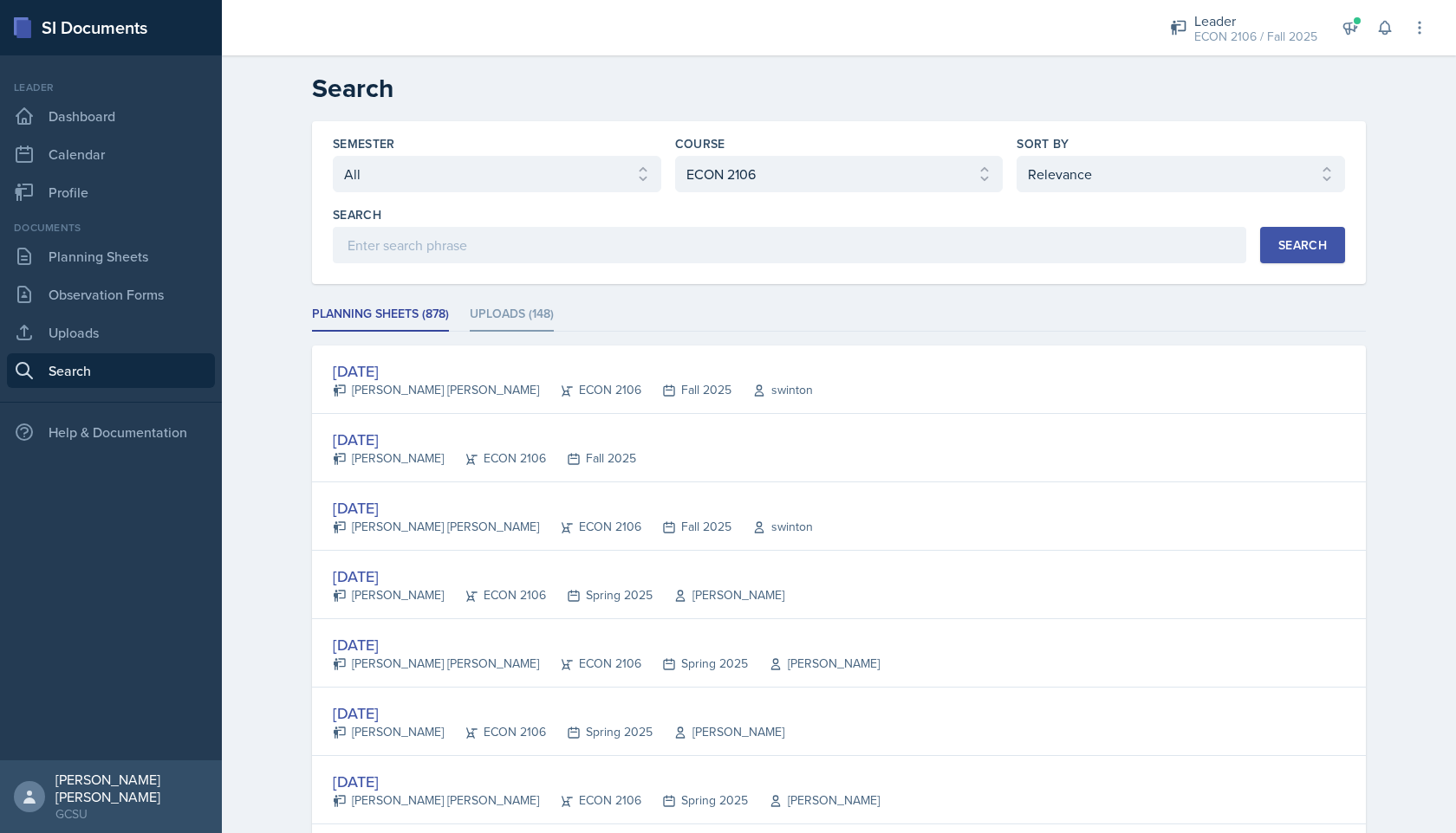
click at [528, 321] on li "Uploads (148)" at bounding box center [512, 315] width 84 height 33
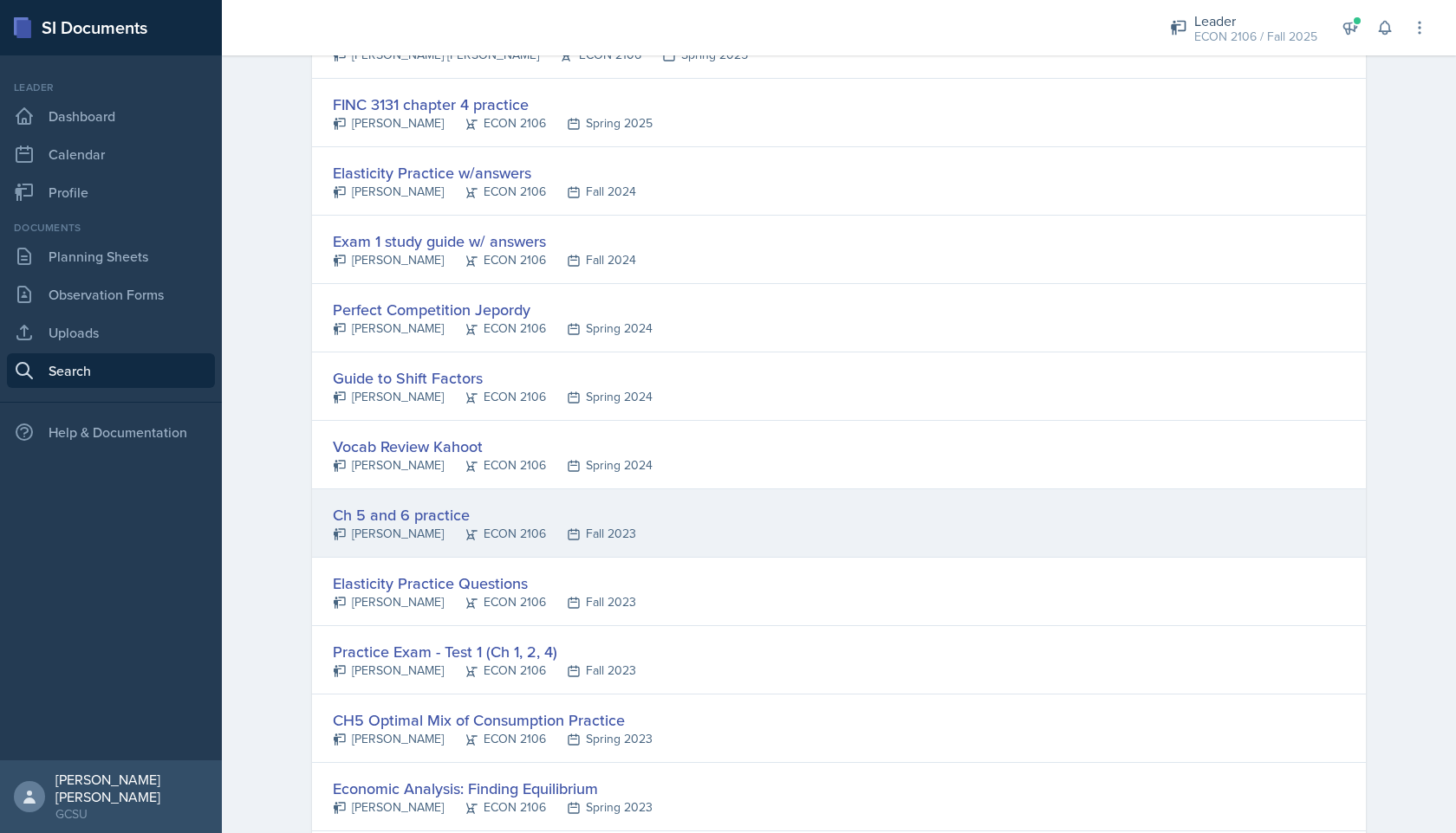
scroll to position [1702, 0]
click at [675, 509] on div "Ch 5 and 6 practice [PERSON_NAME] ECON 2106 Fall 2023" at bounding box center [838, 525] width 1054 height 69
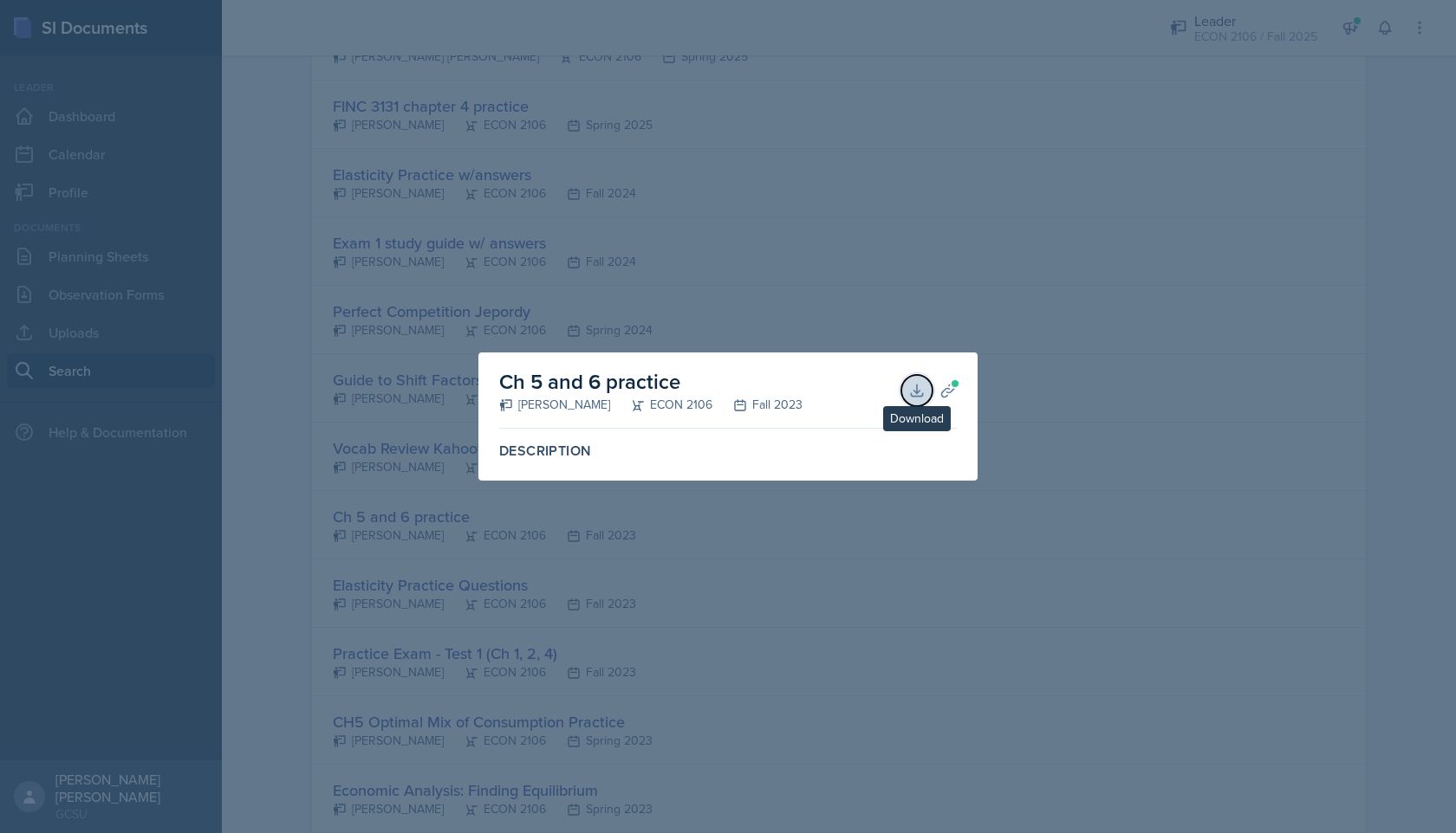
click at [914, 389] on icon at bounding box center [916, 391] width 17 height 17
click at [959, 272] on div at bounding box center [728, 416] width 1456 height 833
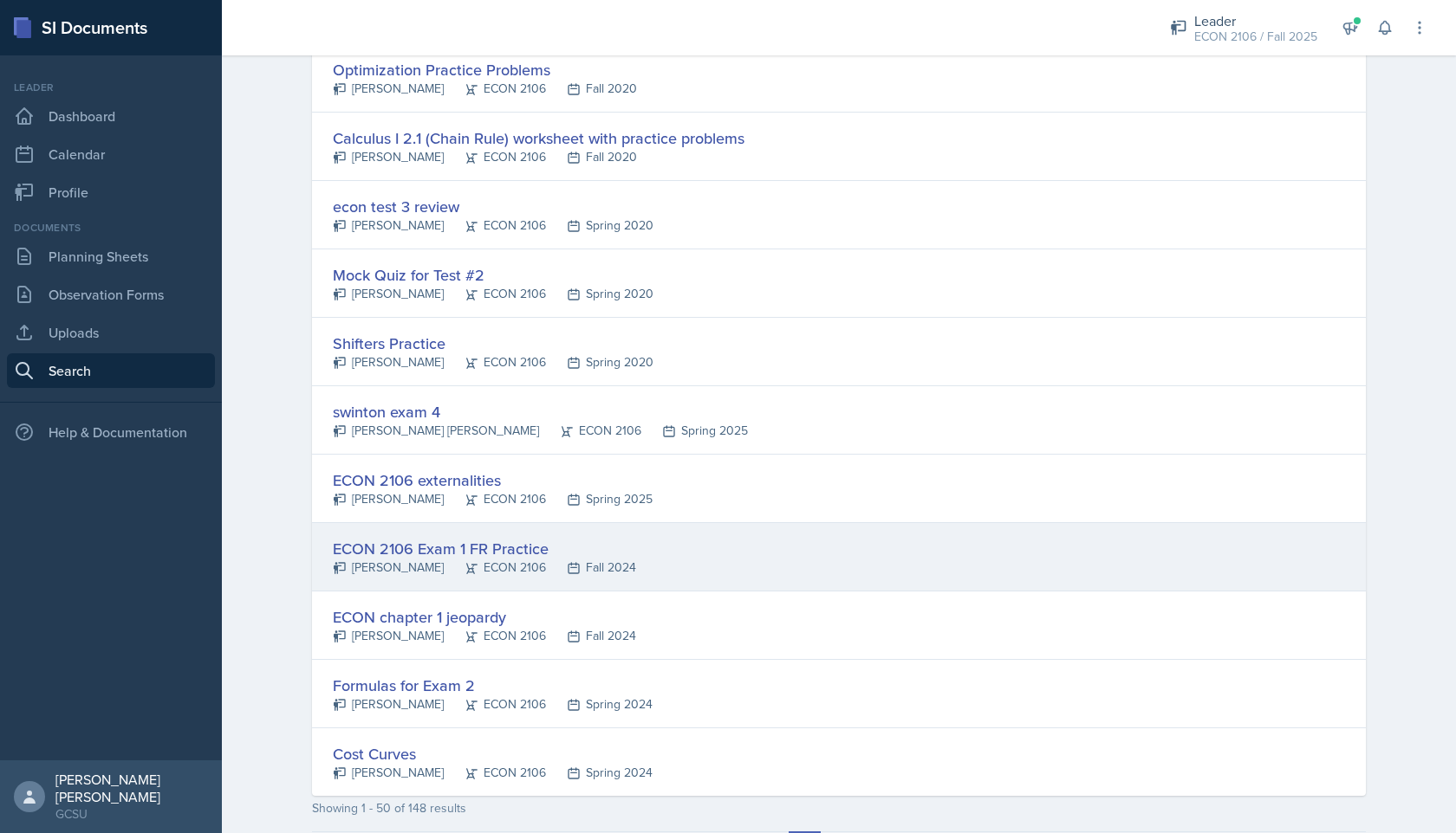
scroll to position [3042, 0]
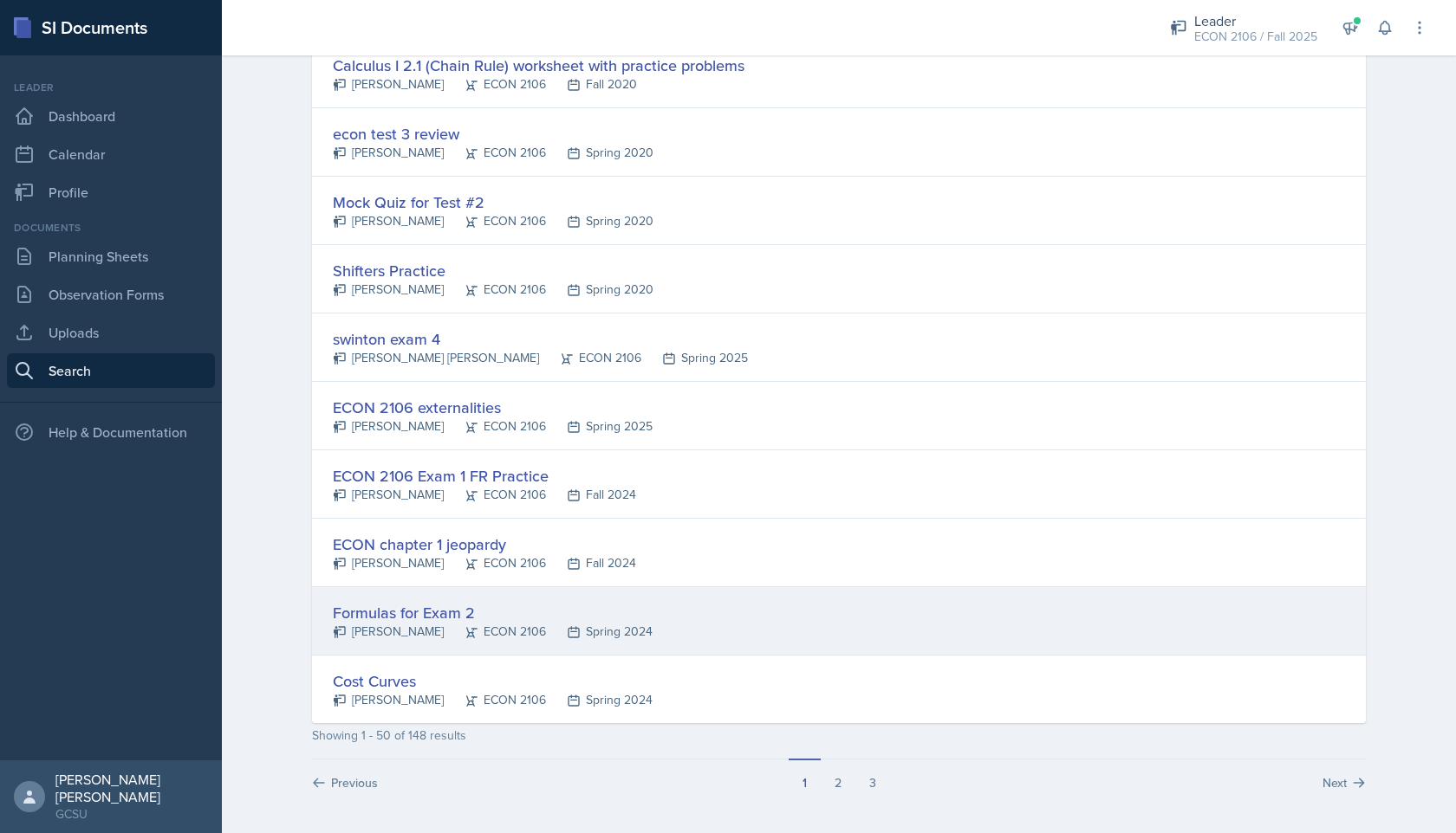
click at [727, 617] on div "Formulas for Exam 2 [PERSON_NAME] ECON 2106 Spring 2024" at bounding box center [838, 621] width 1054 height 69
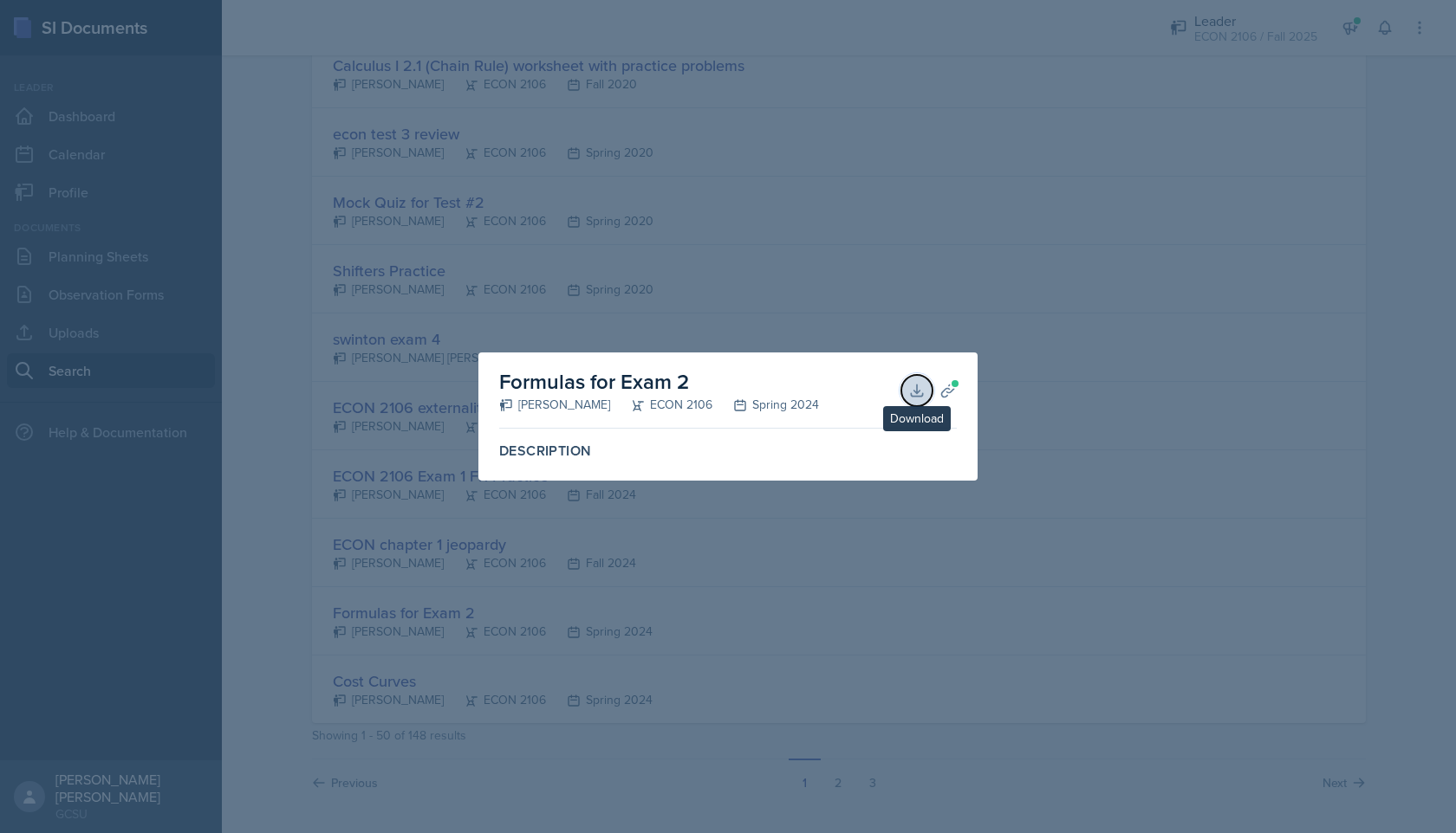
click at [909, 394] on icon at bounding box center [916, 391] width 17 height 17
click at [1087, 375] on div at bounding box center [728, 416] width 1456 height 833
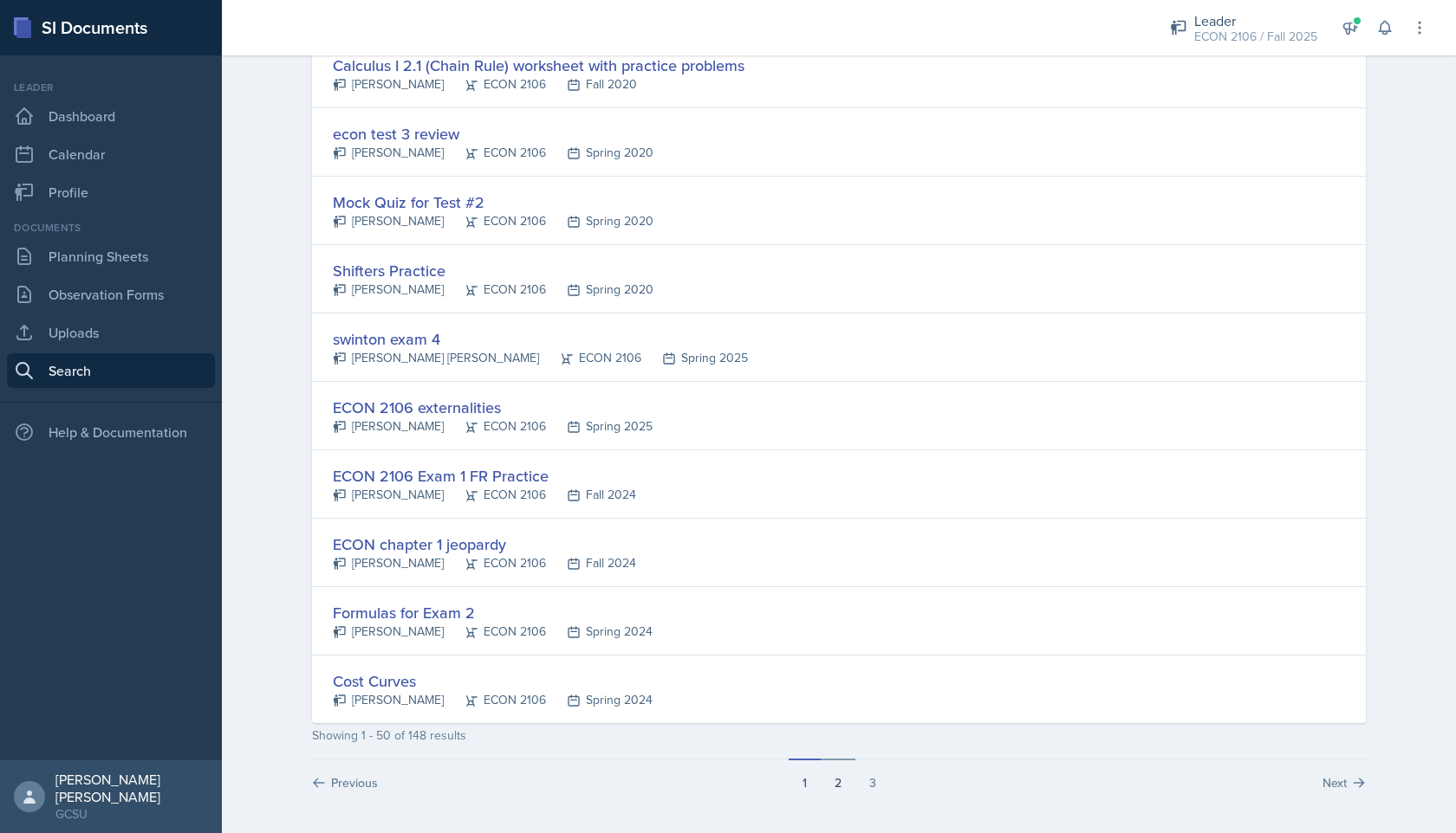
click at [836, 773] on button "2" at bounding box center [838, 775] width 34 height 33
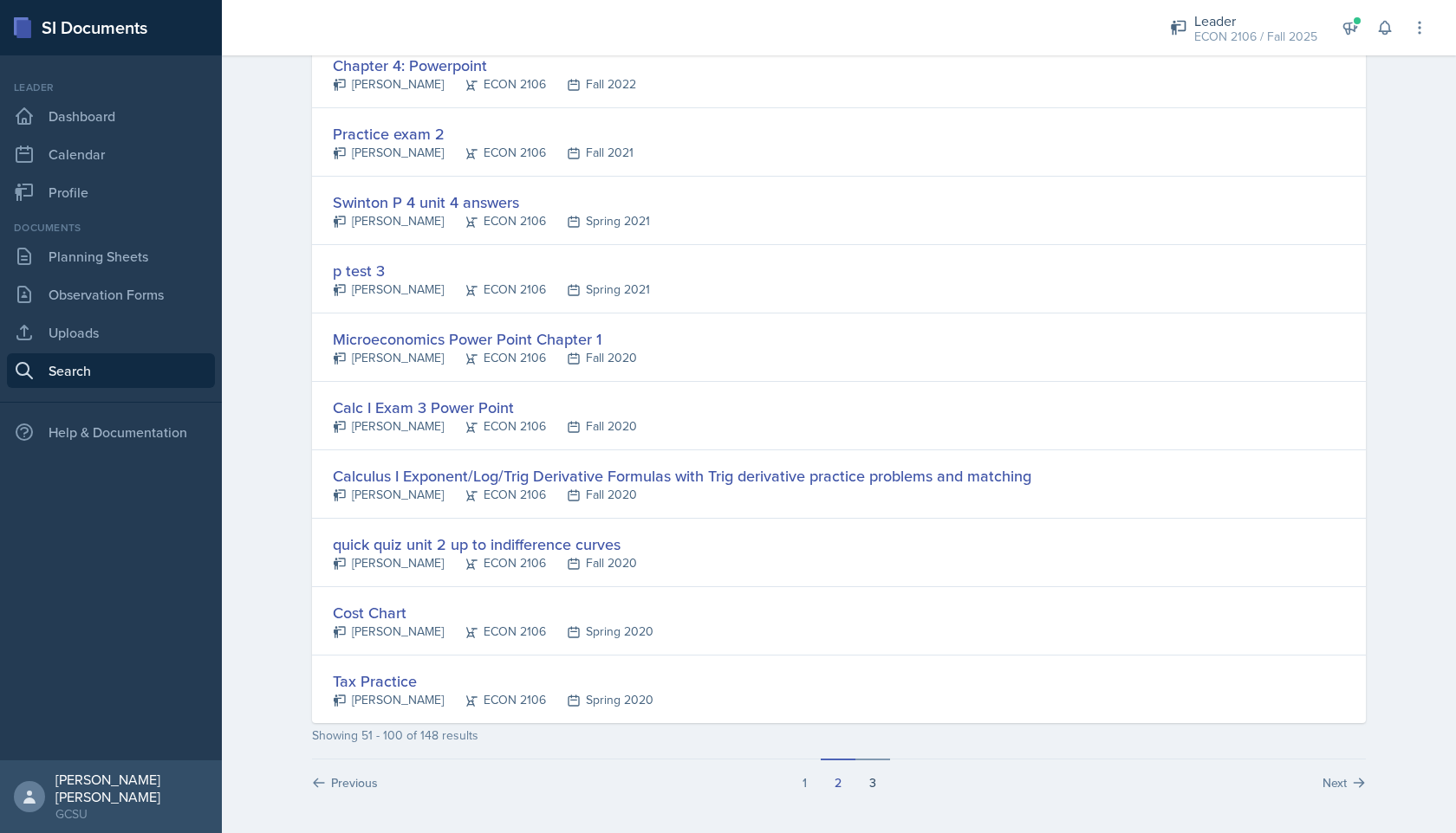
click at [876, 786] on button "3" at bounding box center [872, 775] width 34 height 33
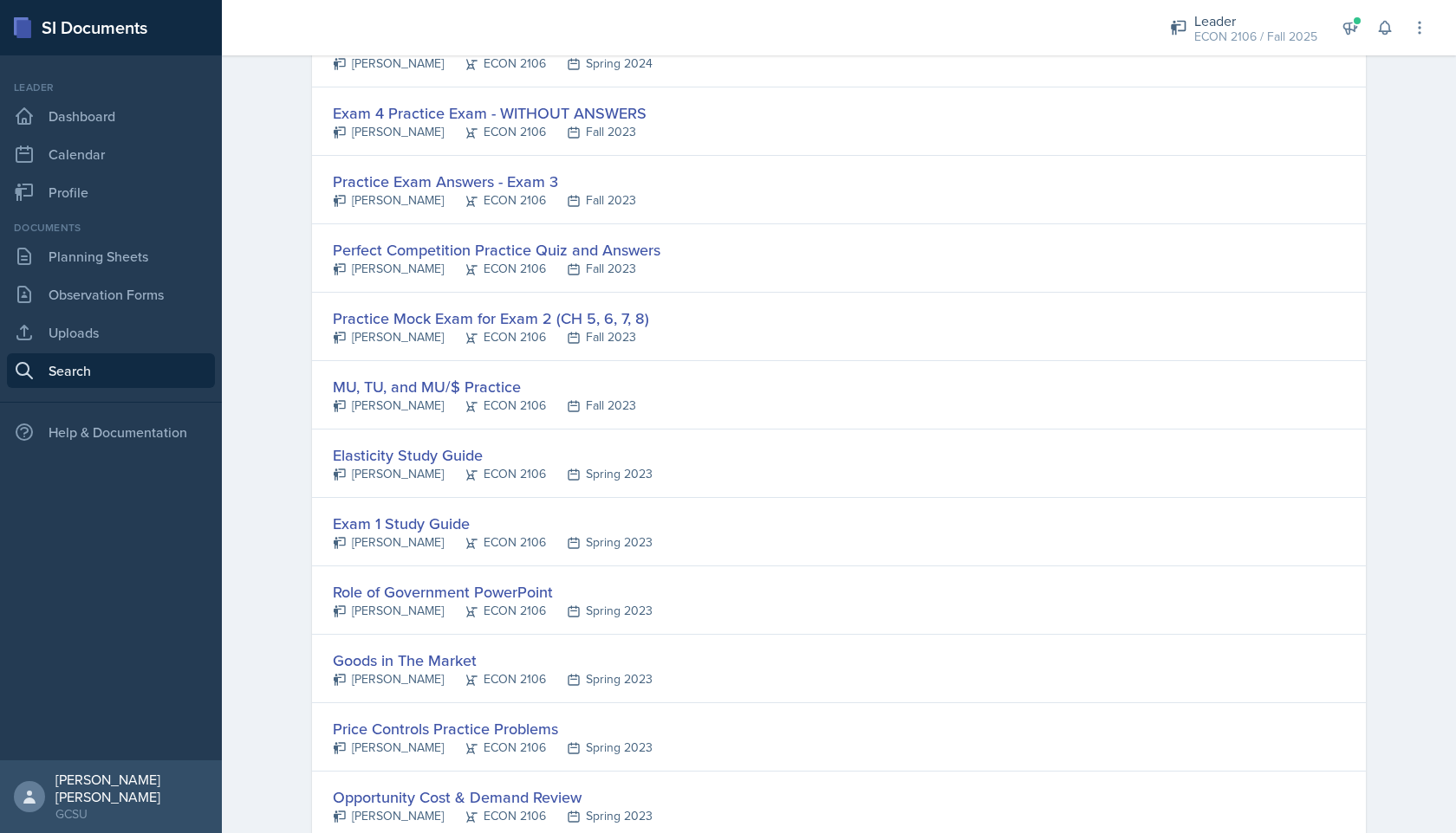
scroll to position [1513, 0]
